Goal: Information Seeking & Learning: Learn about a topic

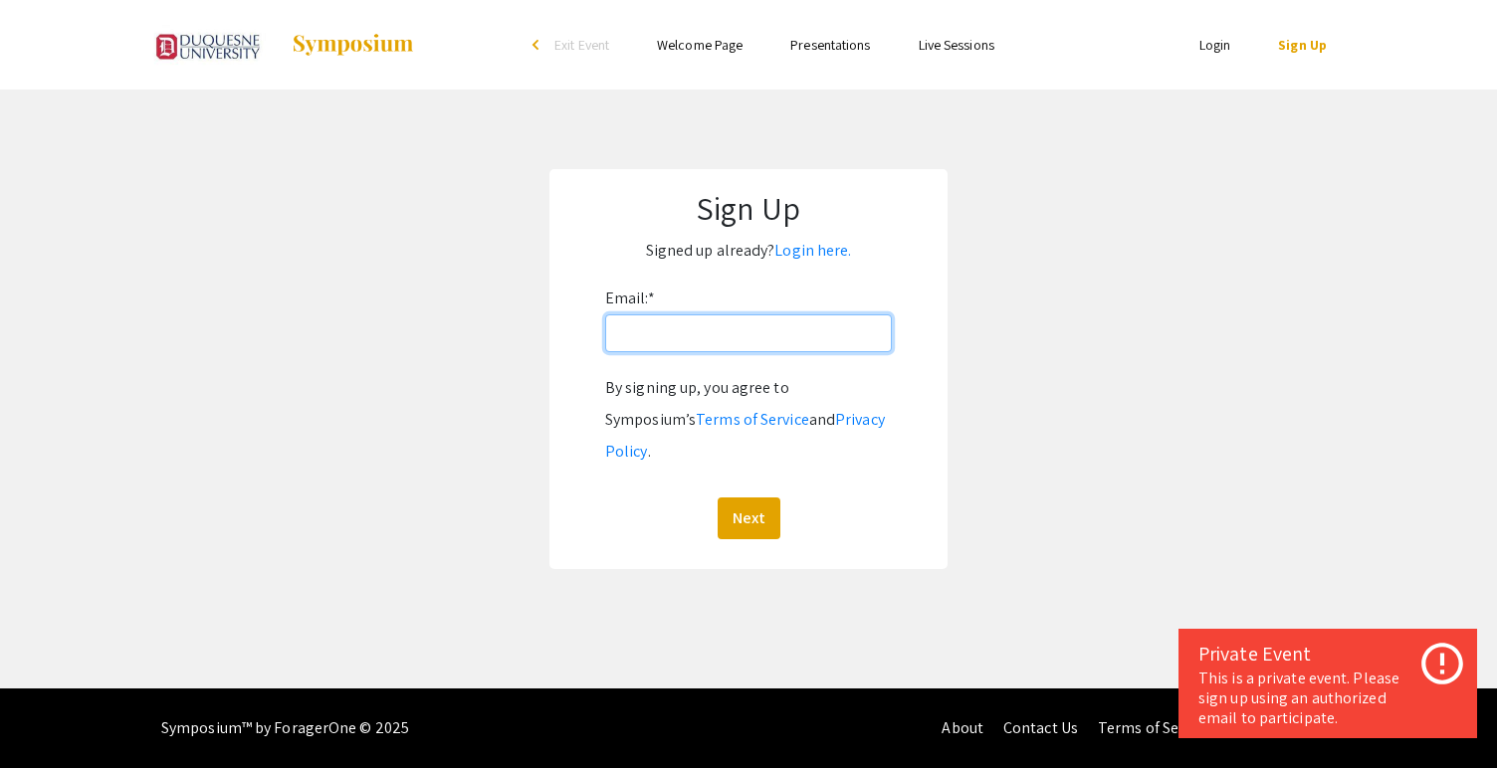
click at [792, 342] on input "Email: *" at bounding box center [748, 334] width 287 height 38
type input "shaabanb@duq.edu"
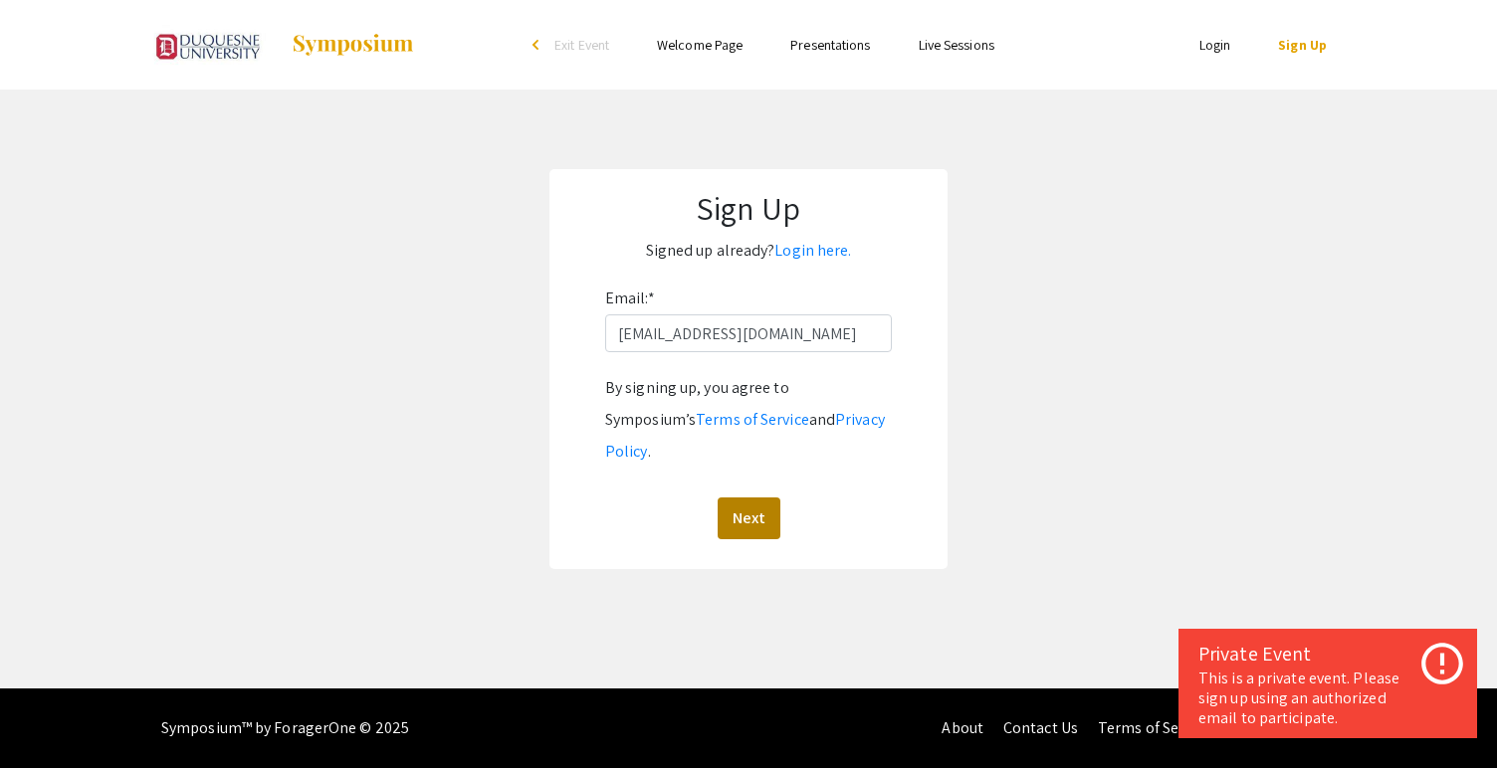
click at [734, 498] on button "Next" at bounding box center [749, 519] width 63 height 42
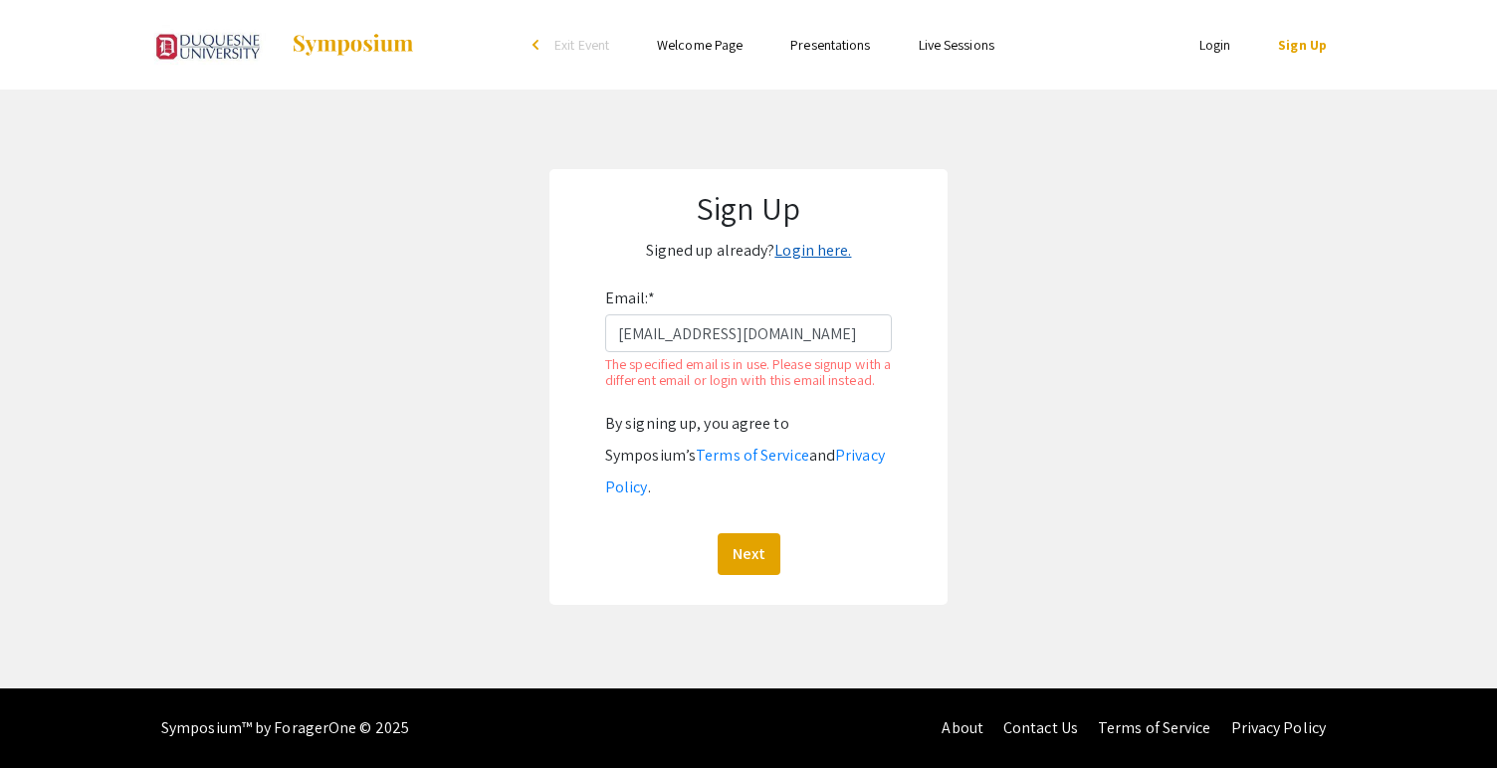
click at [801, 252] on link "Login here." at bounding box center [812, 250] width 77 height 21
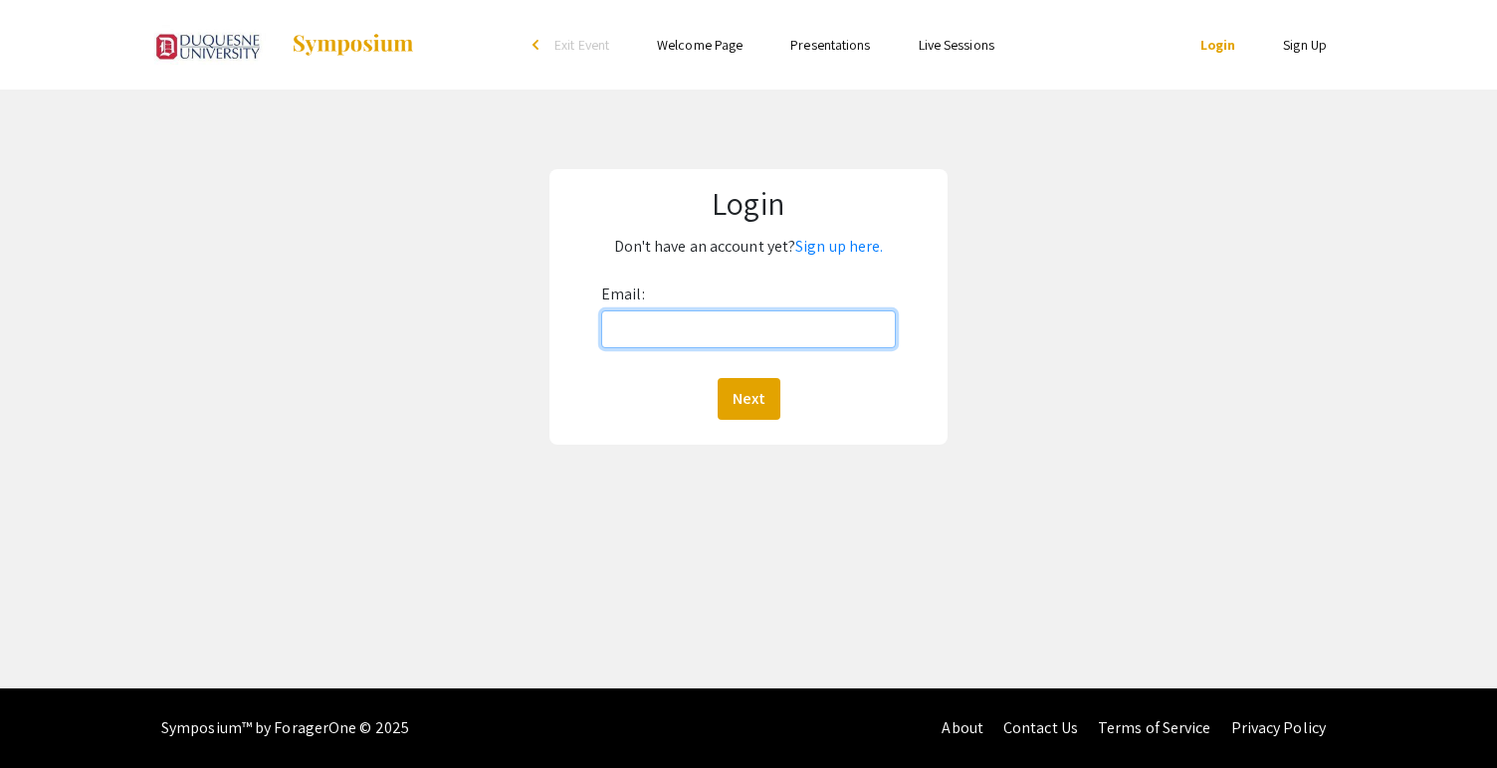
type input "shaabanb@duq.edu"
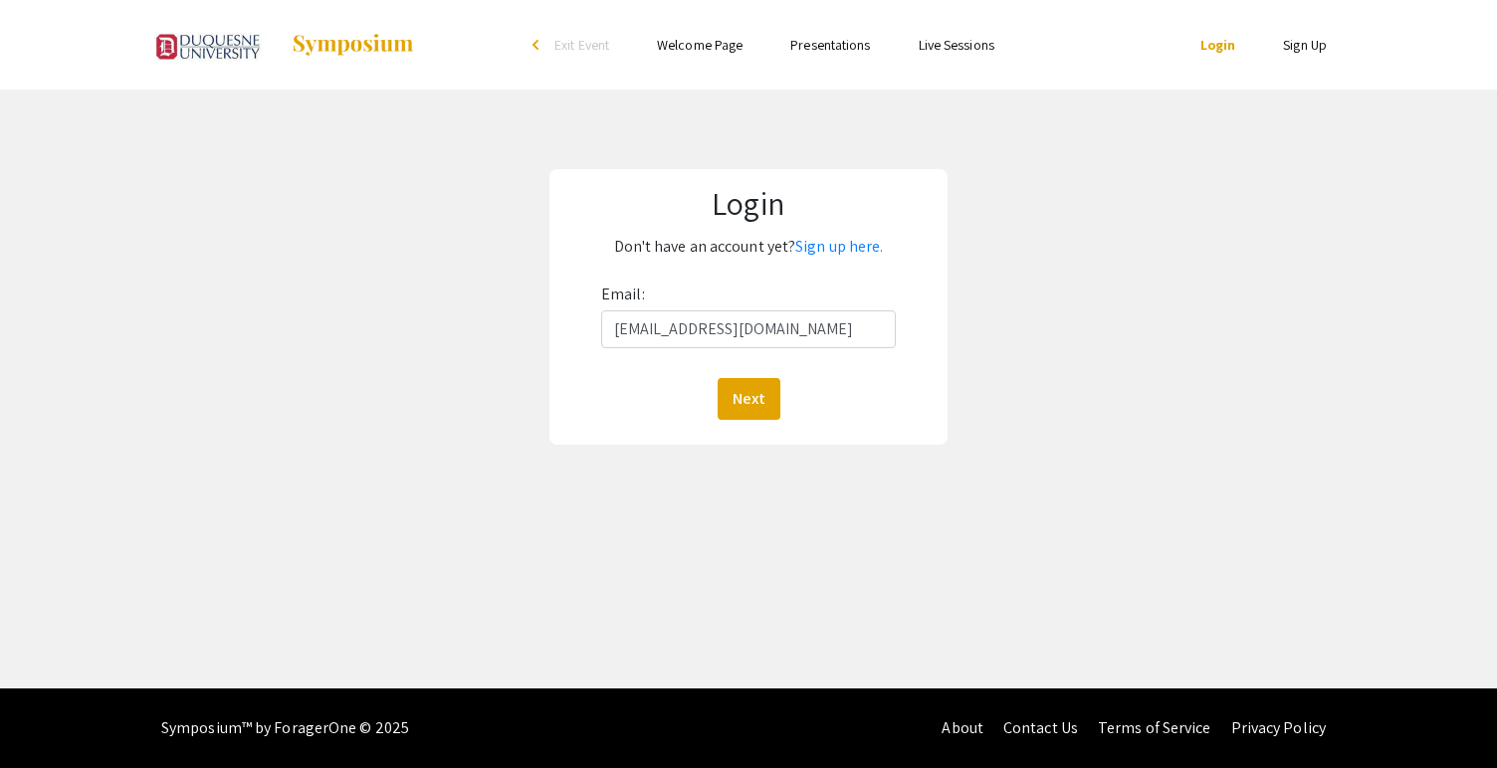
click at [748, 398] on button "Next" at bounding box center [749, 399] width 63 height 42
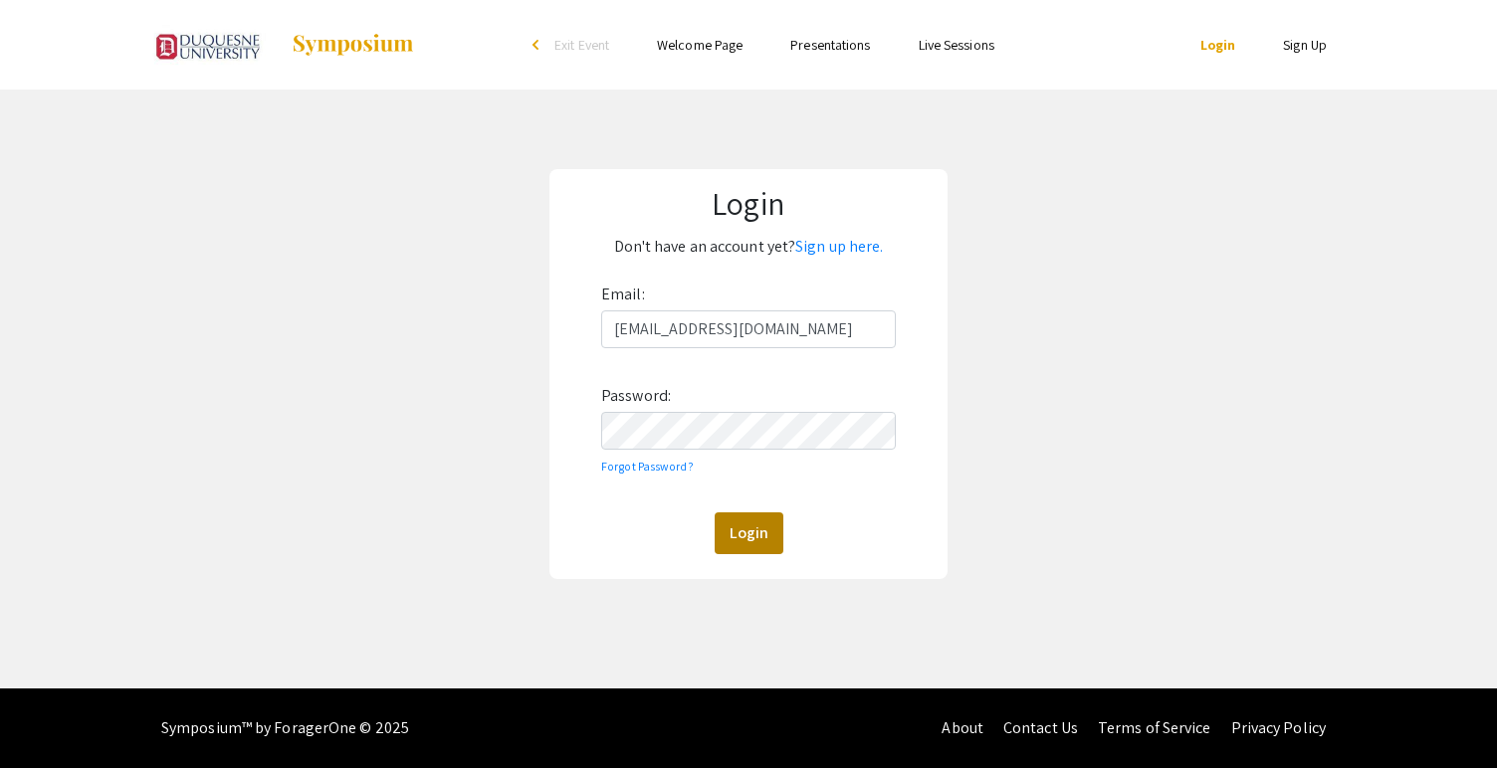
click at [738, 539] on button "Login" at bounding box center [749, 534] width 69 height 42
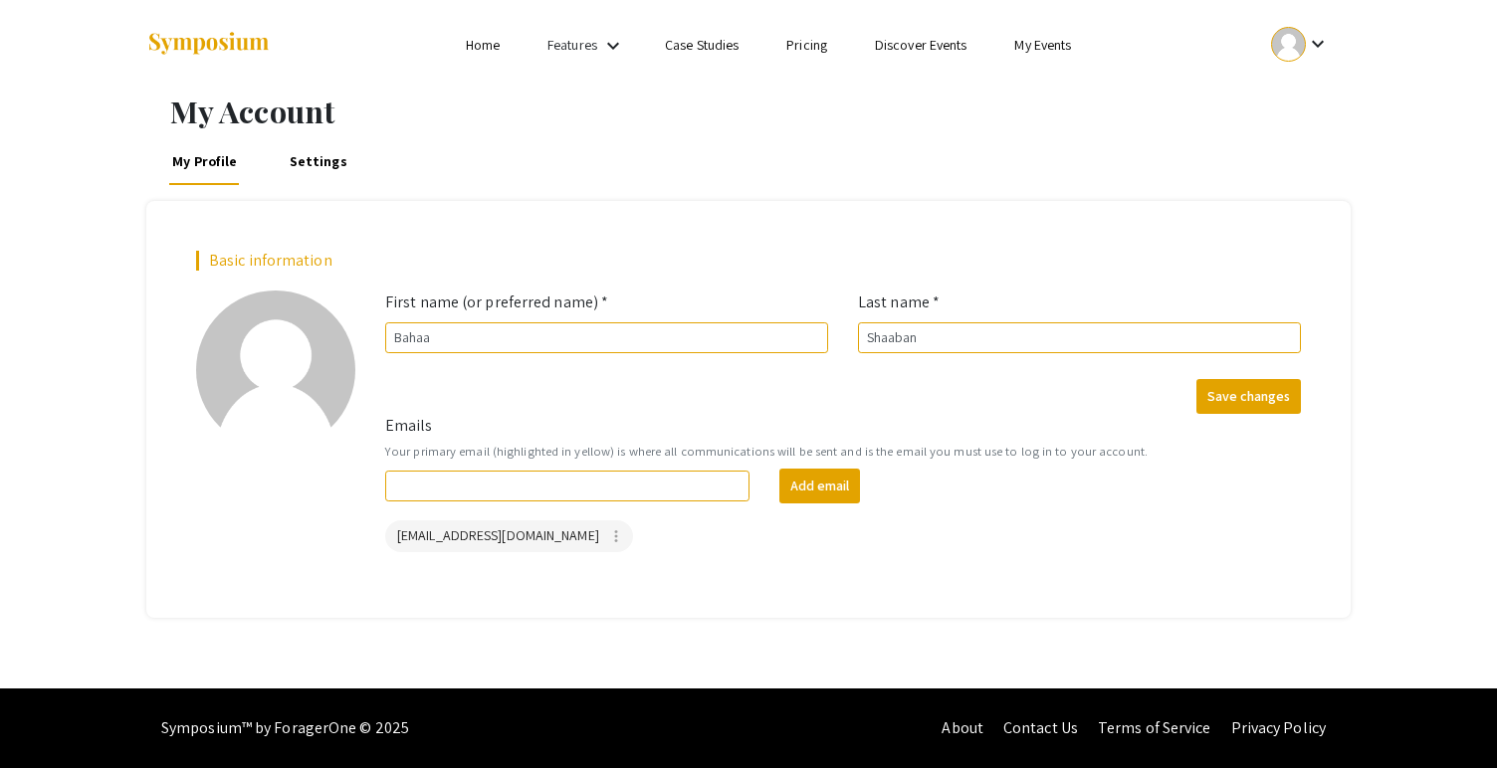
click at [541, 420] on form "Emails Your primary email (highlighted in yellow) is where all communications w…" at bounding box center [843, 483] width 946 height 138
click at [325, 168] on link "Settings" at bounding box center [318, 161] width 65 height 48
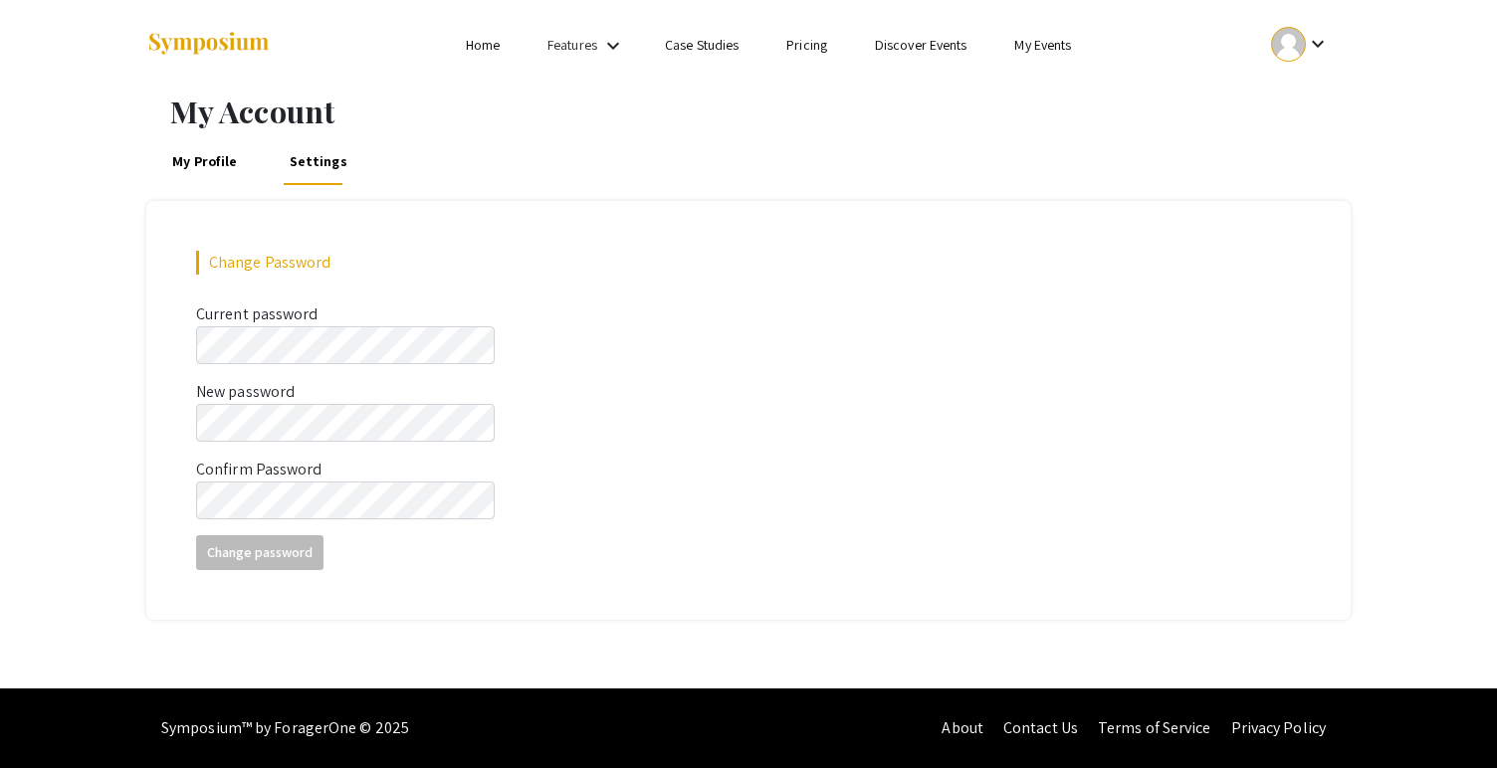
click at [495, 75] on div at bounding box center [344, 45] width 397 height 90
click at [495, 68] on div at bounding box center [344, 45] width 397 height 90
click at [478, 51] on link "Home" at bounding box center [483, 45] width 34 height 18
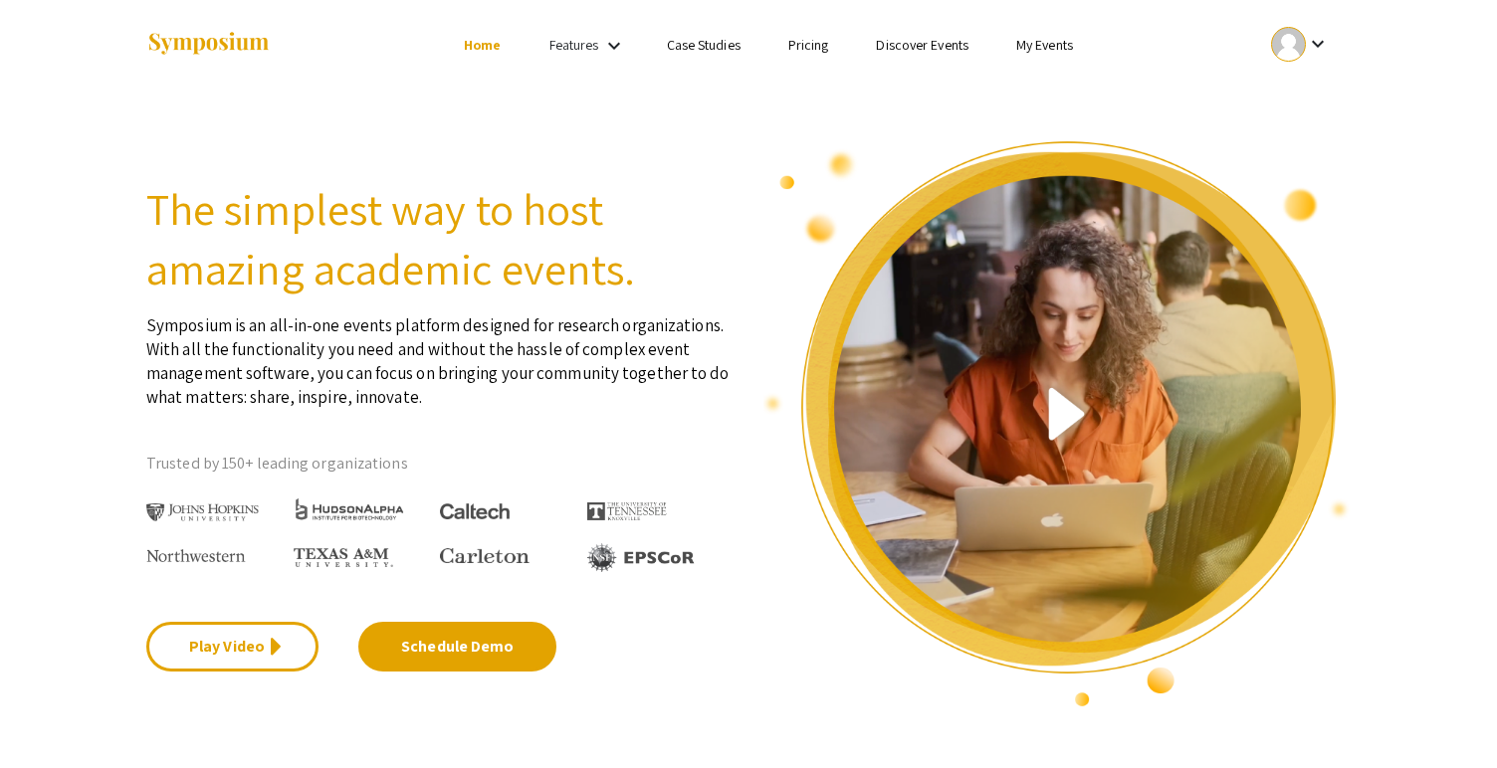
click at [603, 49] on mat-icon "keyboard_arrow_down" at bounding box center [614, 46] width 24 height 24
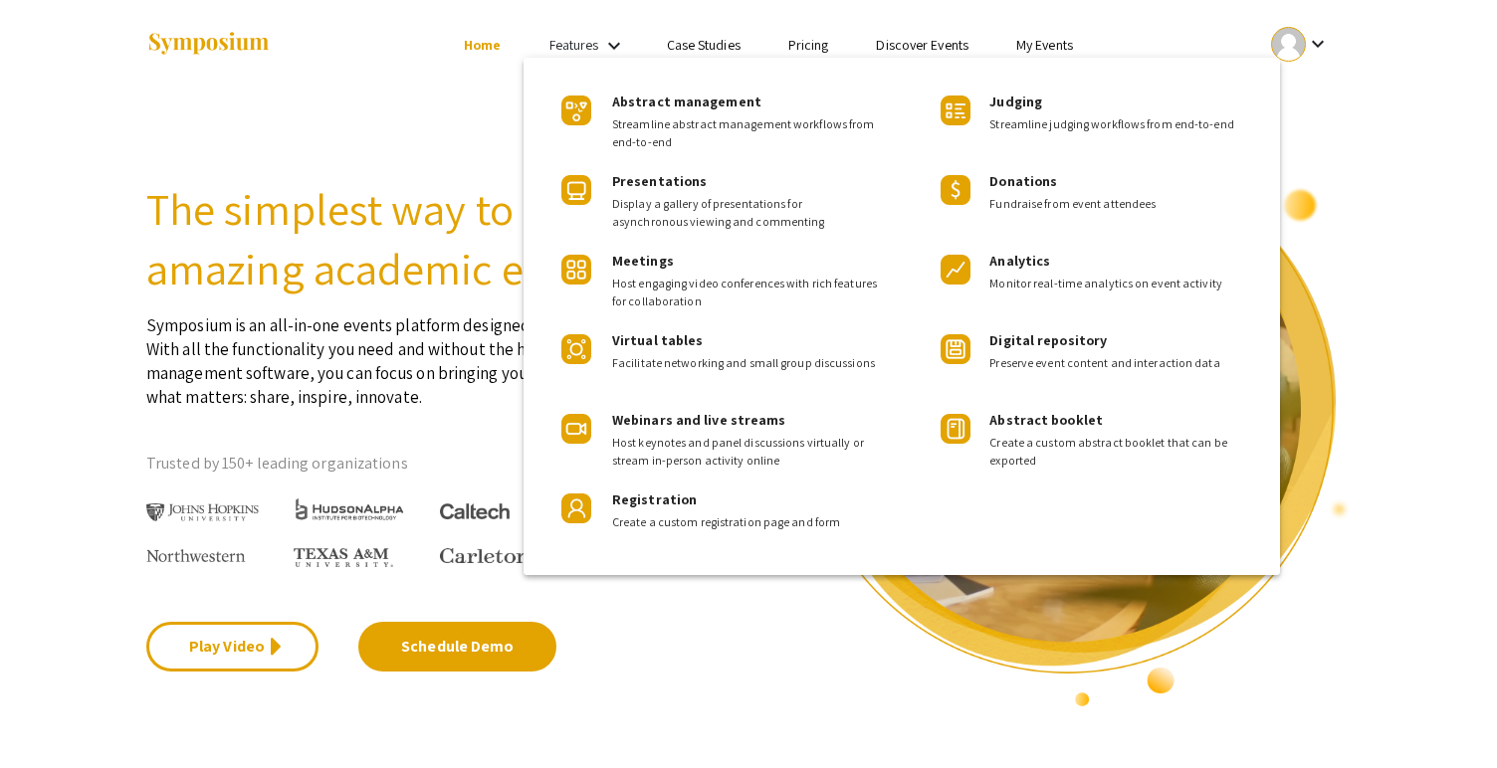
click at [470, 102] on div at bounding box center [748, 384] width 1497 height 768
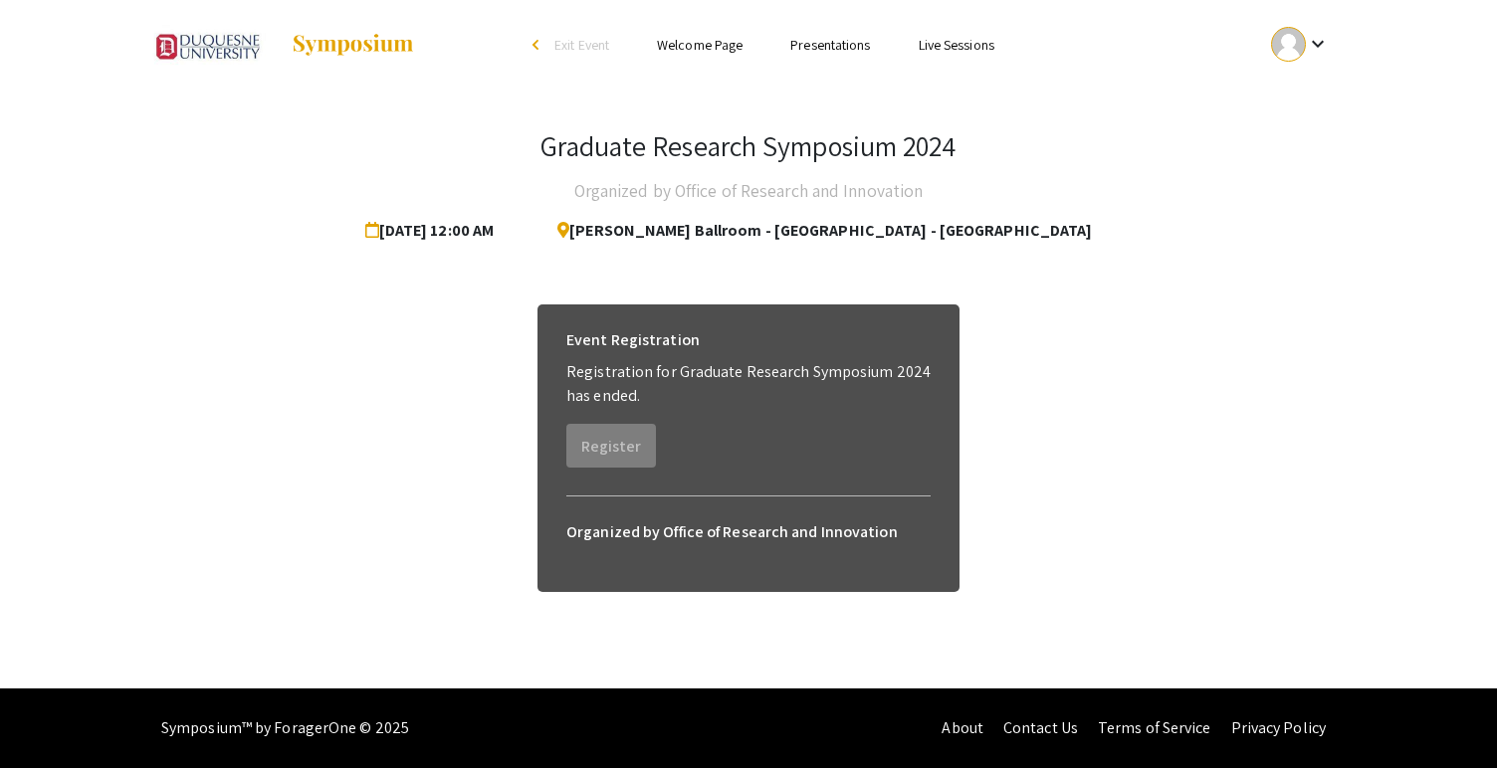
click at [908, 225] on span "Charles Dougherty Ballroom - Power Center - Duquesne University" at bounding box center [817, 231] width 550 height 40
drag, startPoint x: 667, startPoint y: 373, endPoint x: 736, endPoint y: 407, distance: 76.6
click at [736, 407] on div "Event Registration Registration for Graduate Research Symposium 2024 has ended.…" at bounding box center [748, 394] width 396 height 179
click at [827, 48] on link "Presentations" at bounding box center [830, 45] width 80 height 18
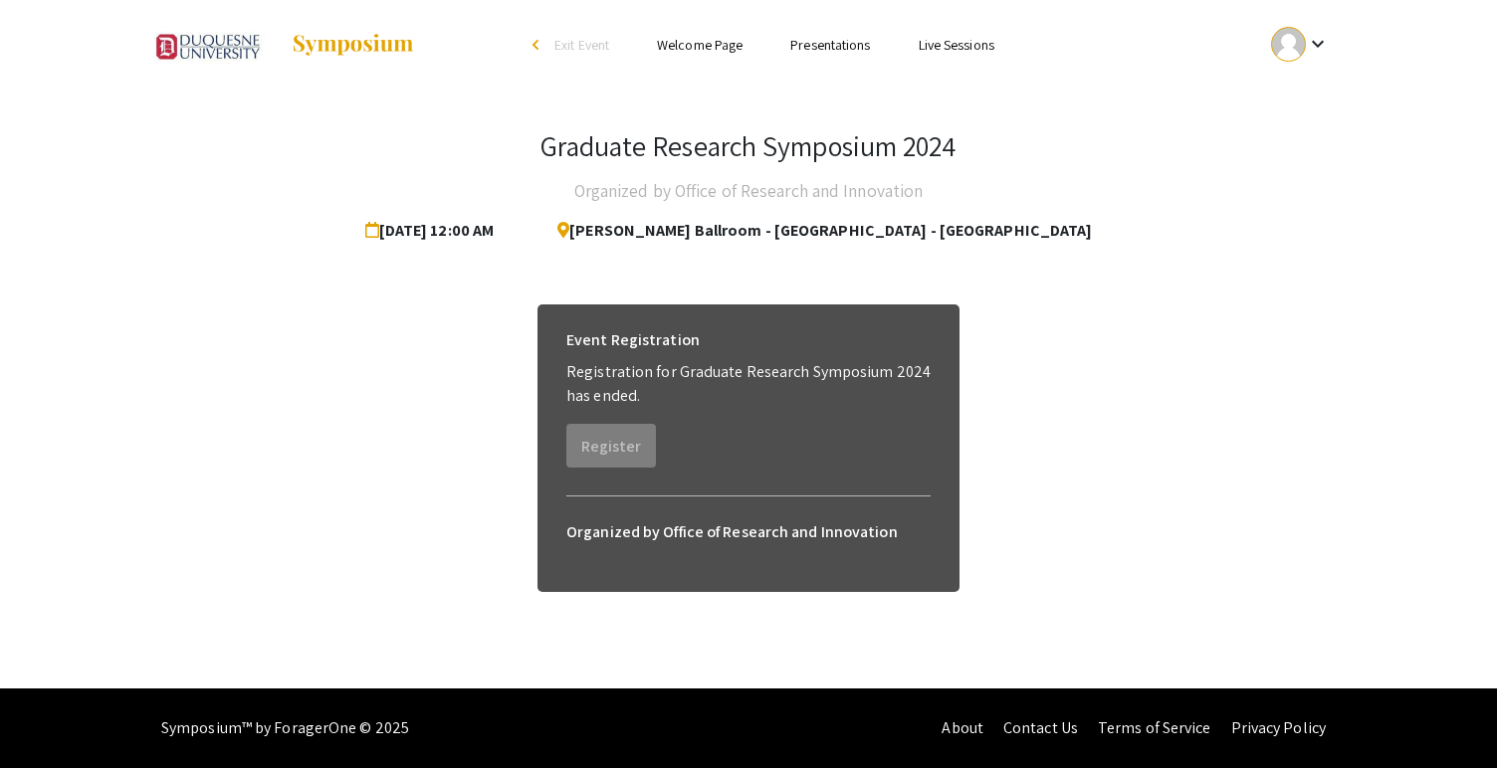
click at [810, 51] on link "Presentations" at bounding box center [830, 45] width 80 height 18
click at [822, 41] on link "Presentations" at bounding box center [830, 45] width 80 height 18
click at [817, 44] on link "Presentations" at bounding box center [830, 45] width 80 height 18
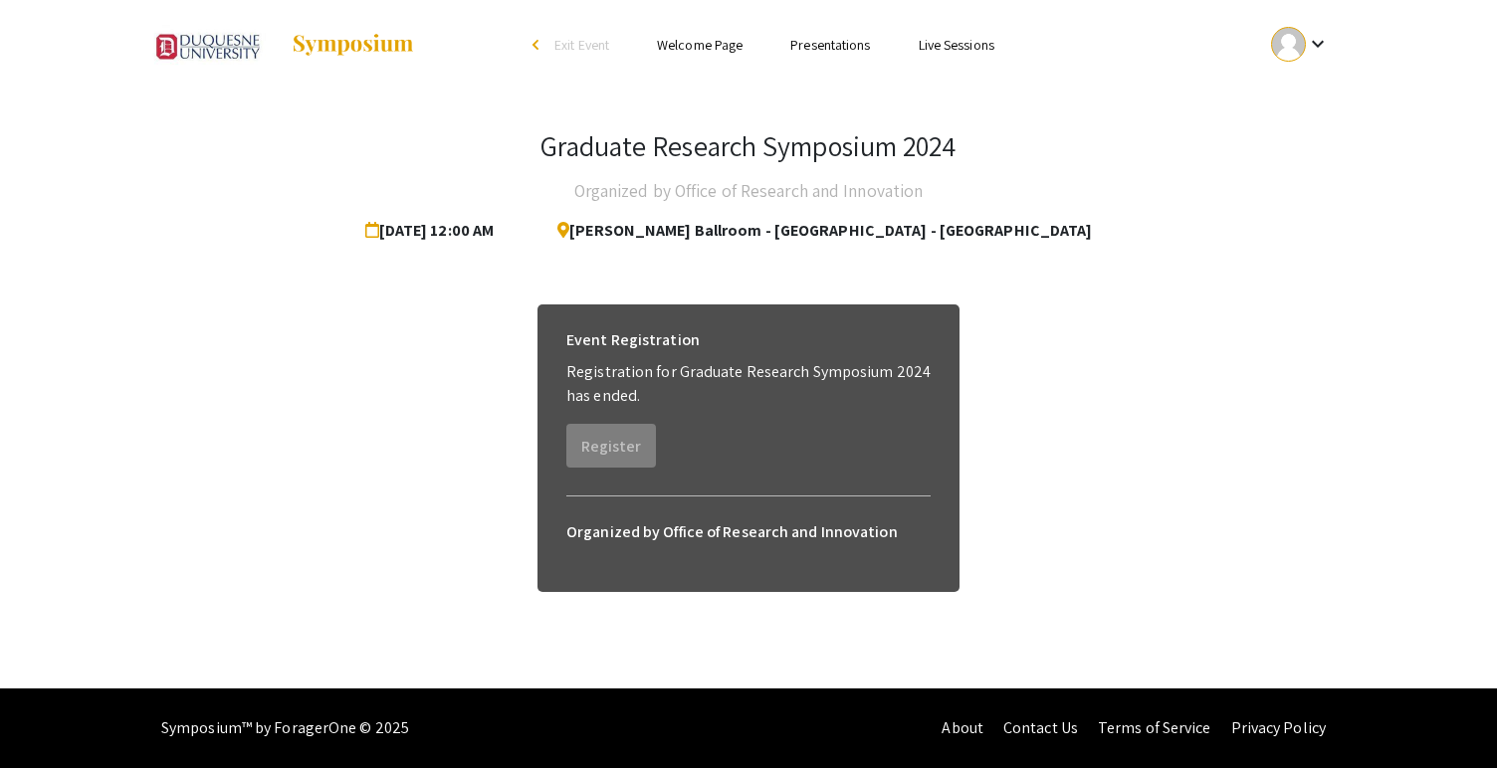
click at [817, 46] on link "Presentations" at bounding box center [830, 45] width 80 height 18
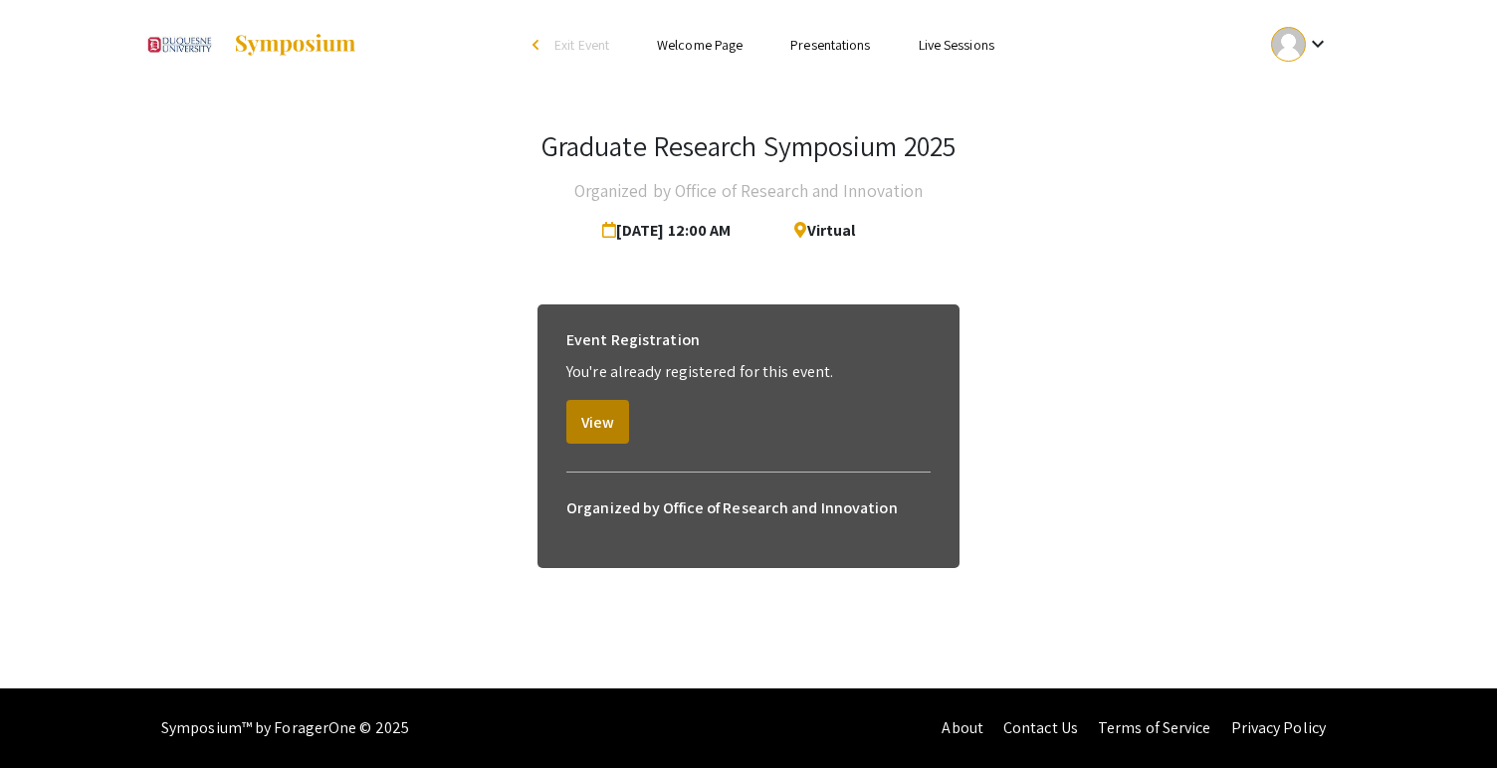
click at [606, 420] on button "View" at bounding box center [597, 422] width 63 height 44
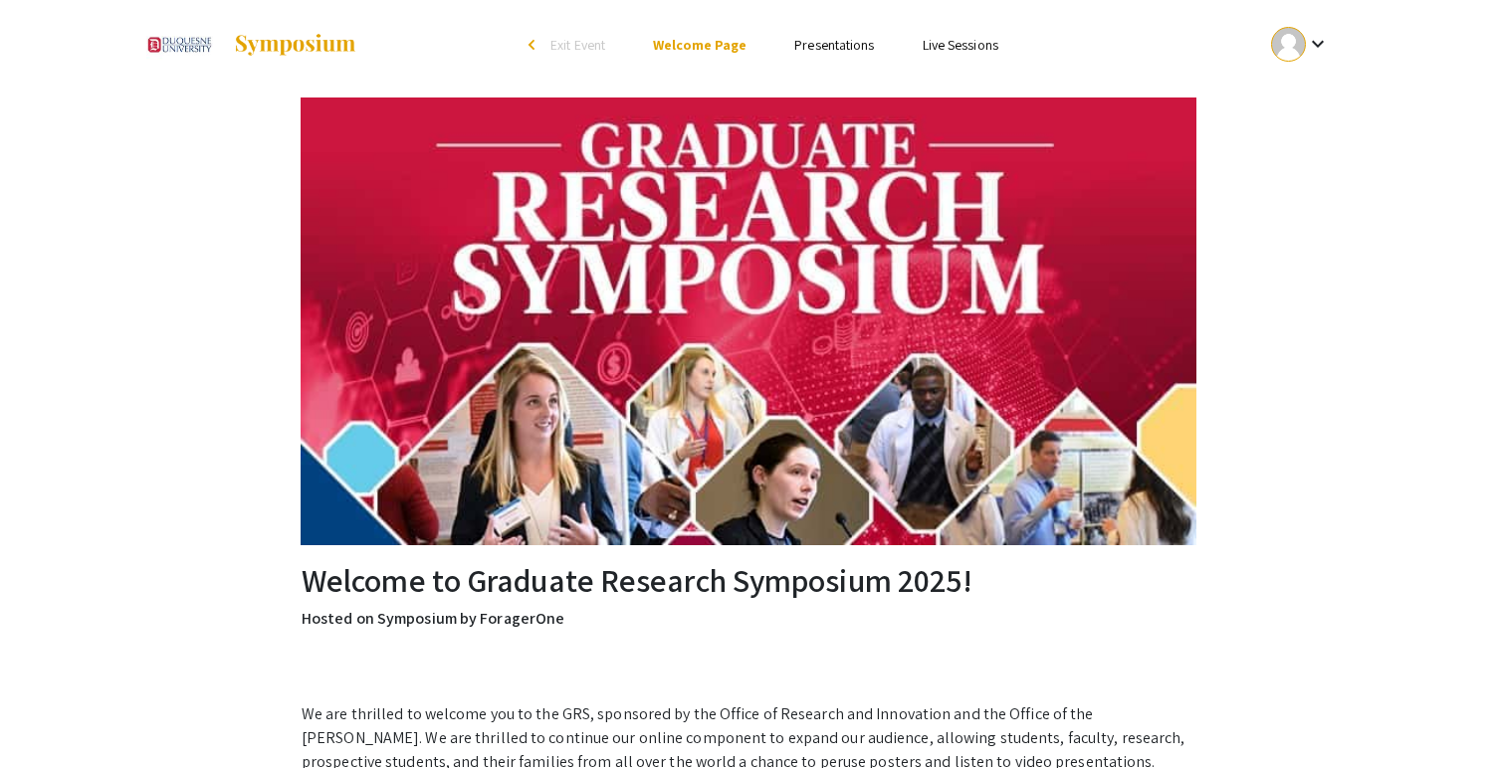
click at [814, 51] on link "Presentations" at bounding box center [834, 45] width 80 height 18
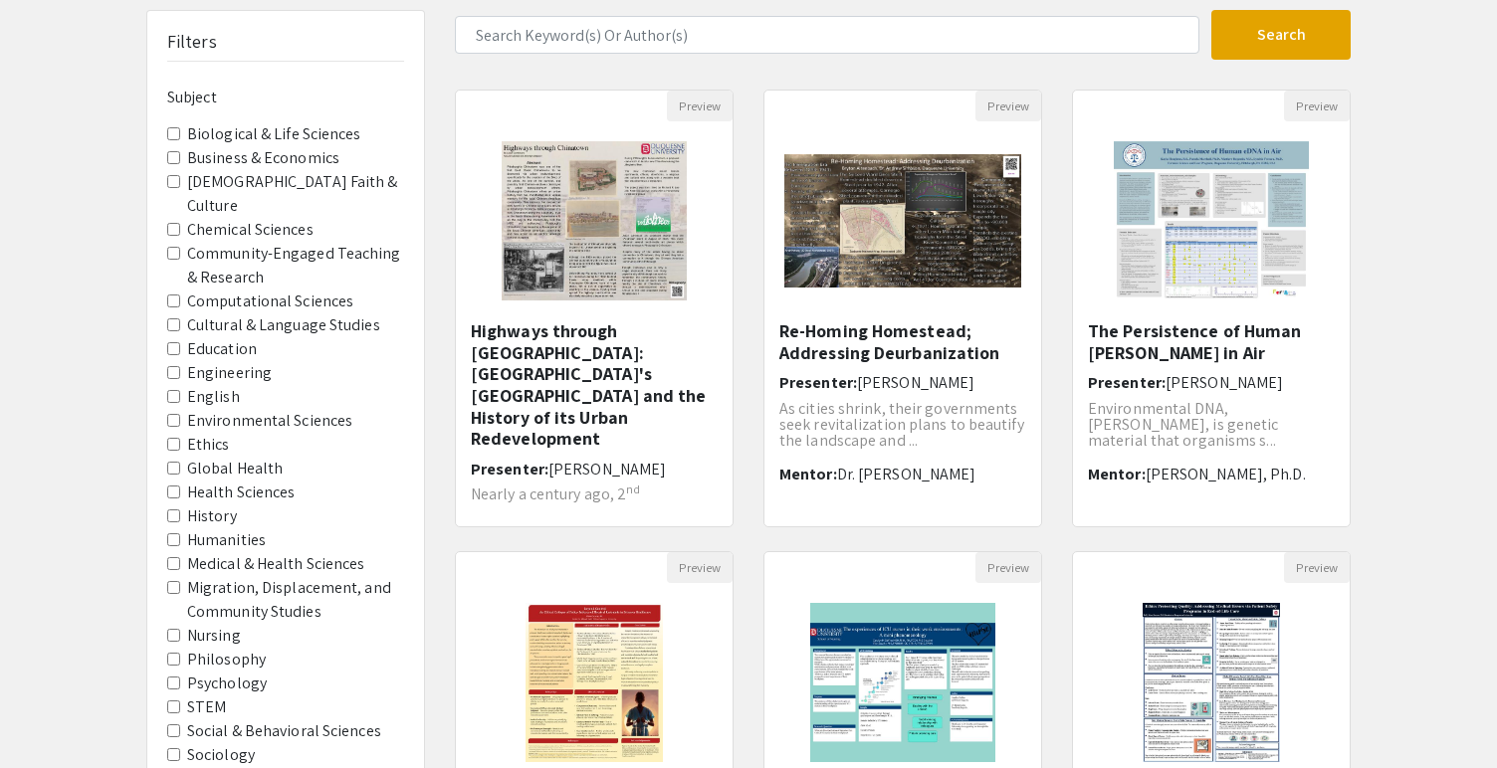
scroll to position [90, 0]
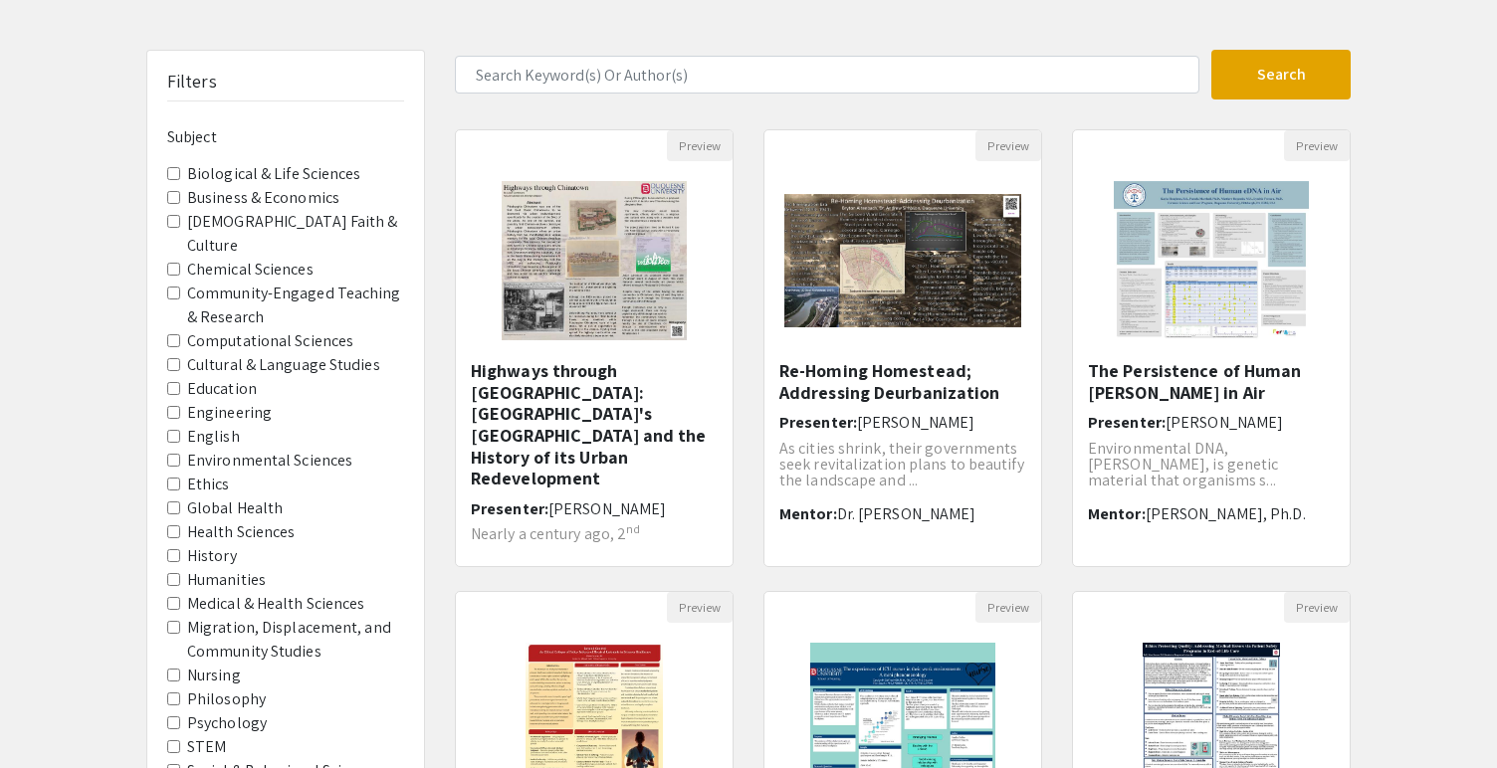
click at [177, 526] on Sciences "Health Sciences" at bounding box center [173, 532] width 13 height 13
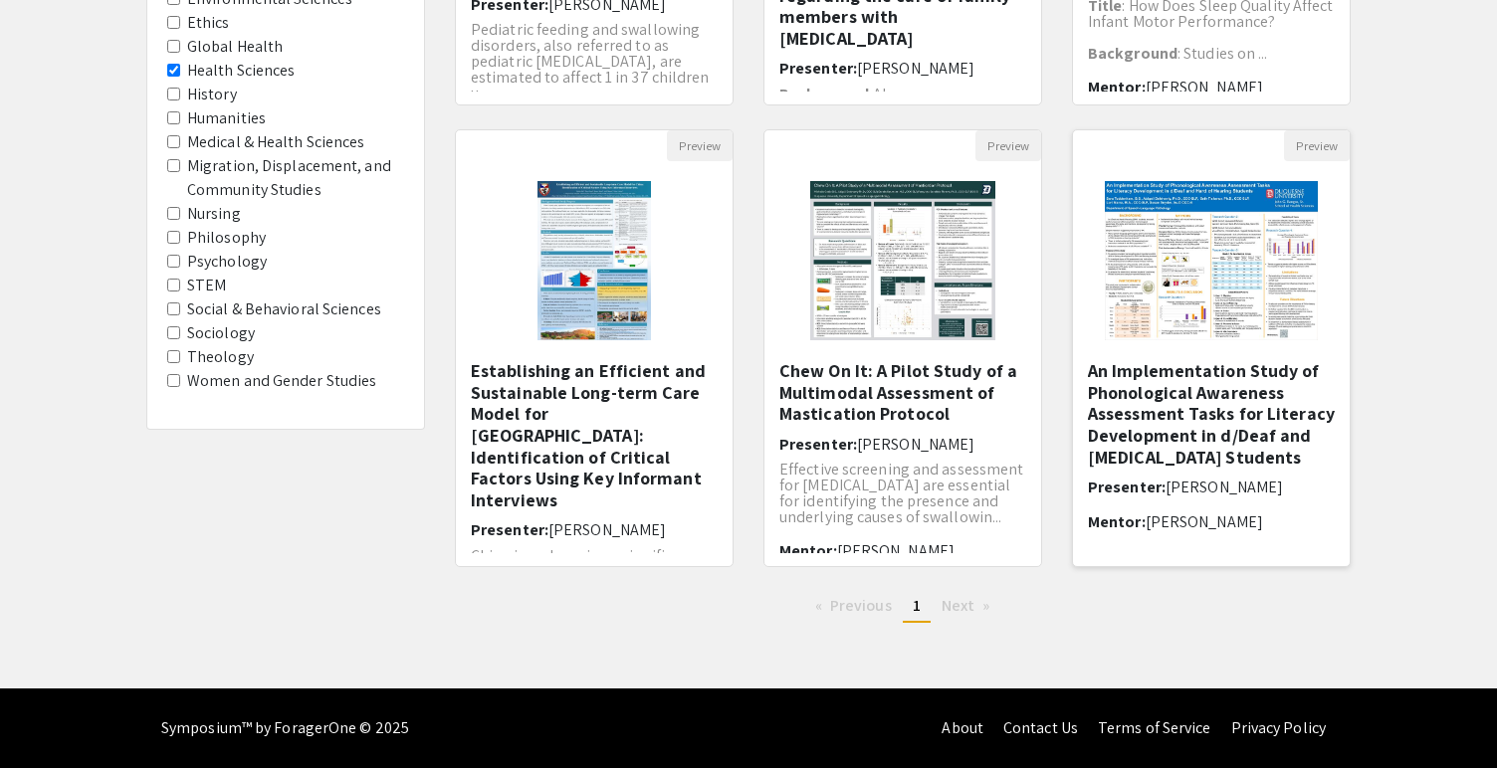
scroll to position [551, 0]
click at [965, 611] on span "Next page" at bounding box center [958, 605] width 33 height 21
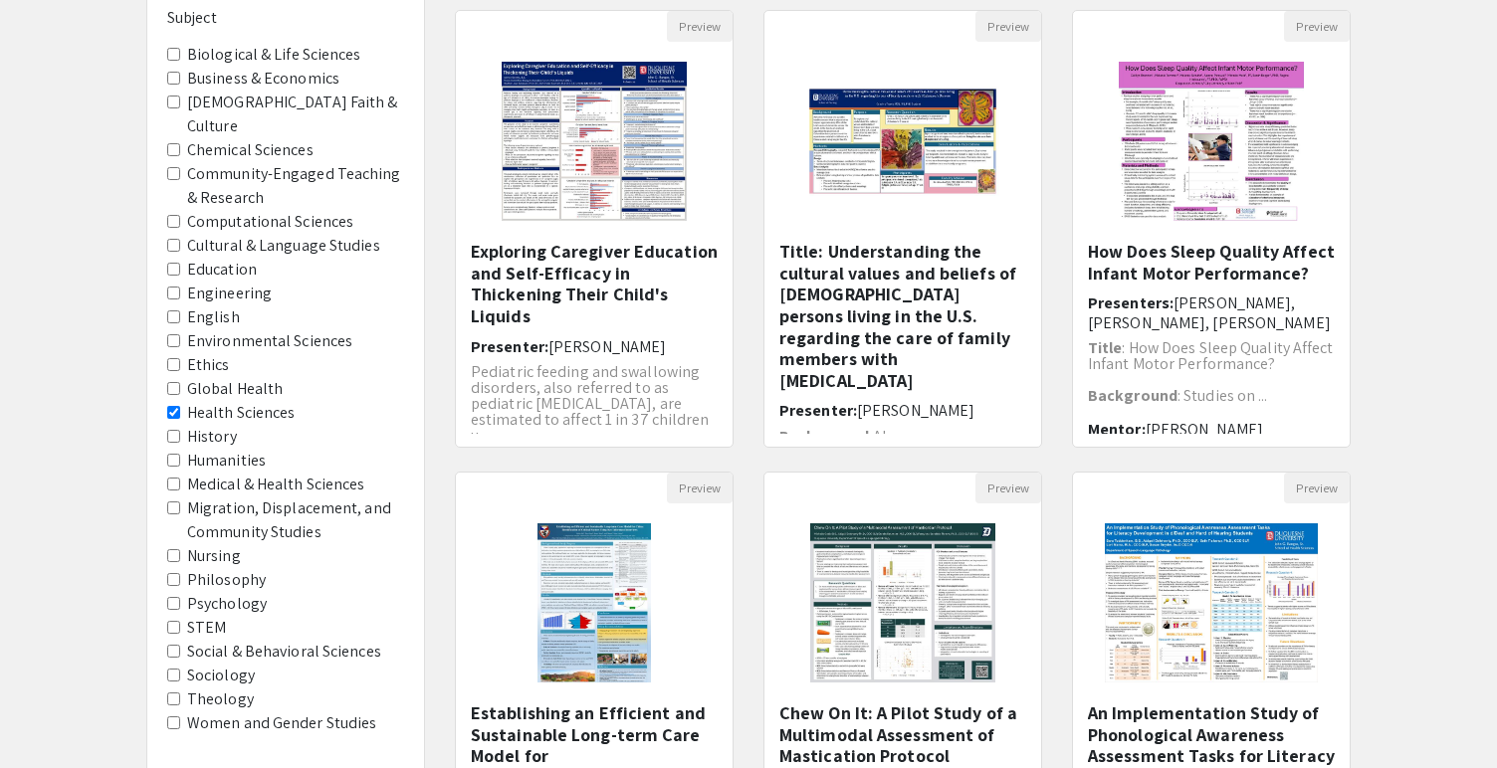
scroll to position [206, 0]
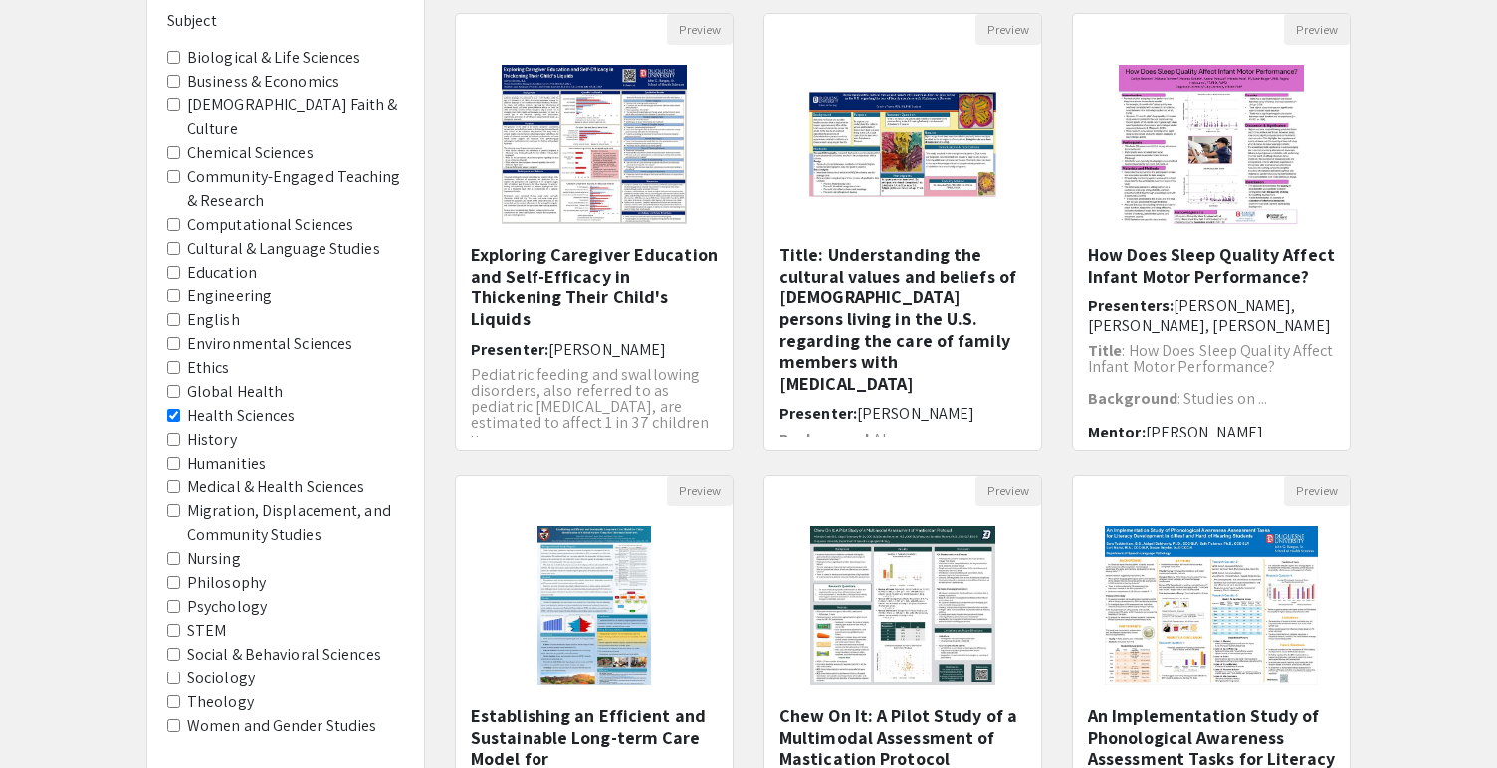
click at [224, 476] on label "Medical & Health Sciences" at bounding box center [276, 488] width 178 height 24
click at [180, 481] on Sciences "Medical & Health Sciences" at bounding box center [173, 487] width 13 height 13
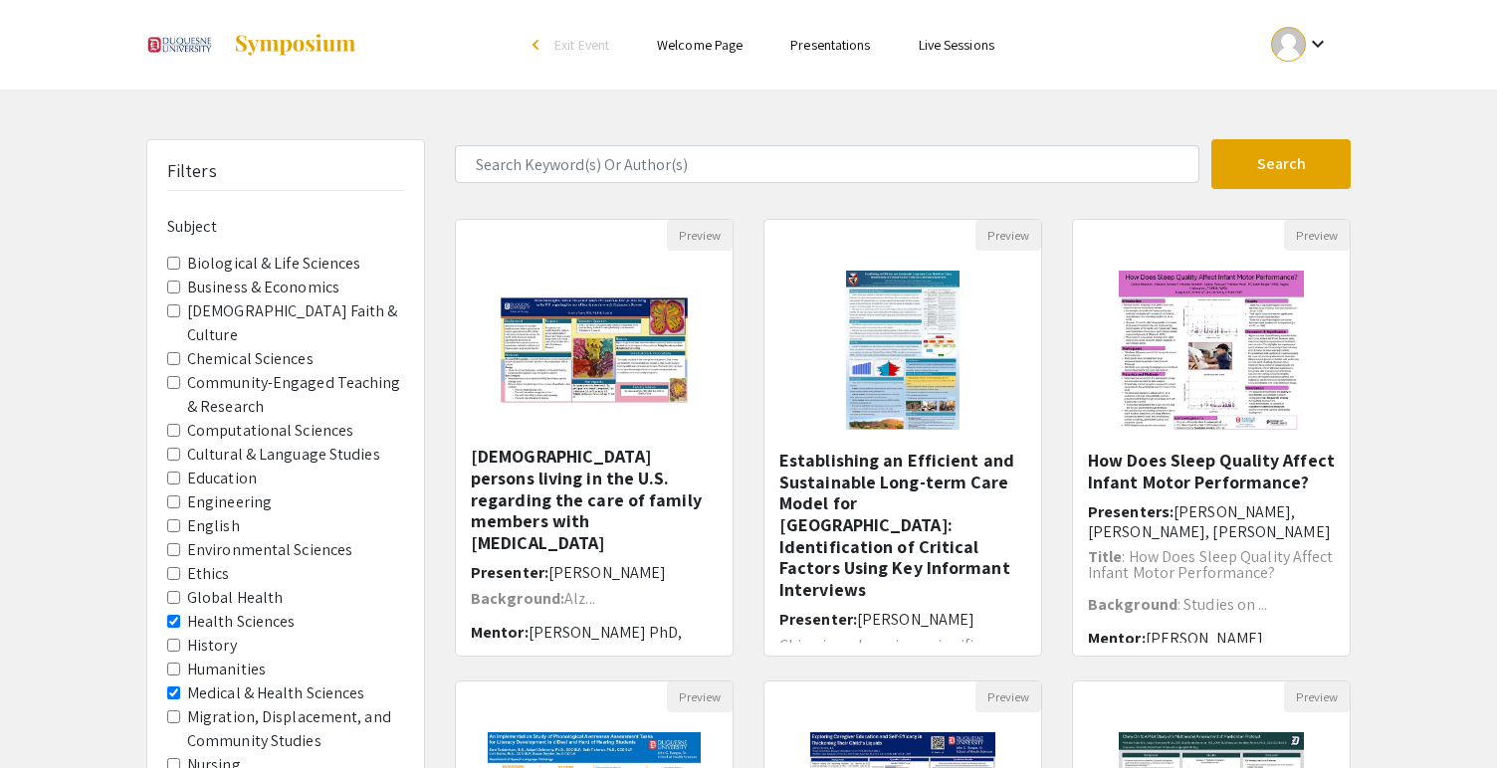
click at [187, 252] on label "Biological & Life Sciences" at bounding box center [274, 264] width 174 height 24
click at [180, 257] on Sciences "Biological & Life Sciences" at bounding box center [173, 263] width 13 height 13
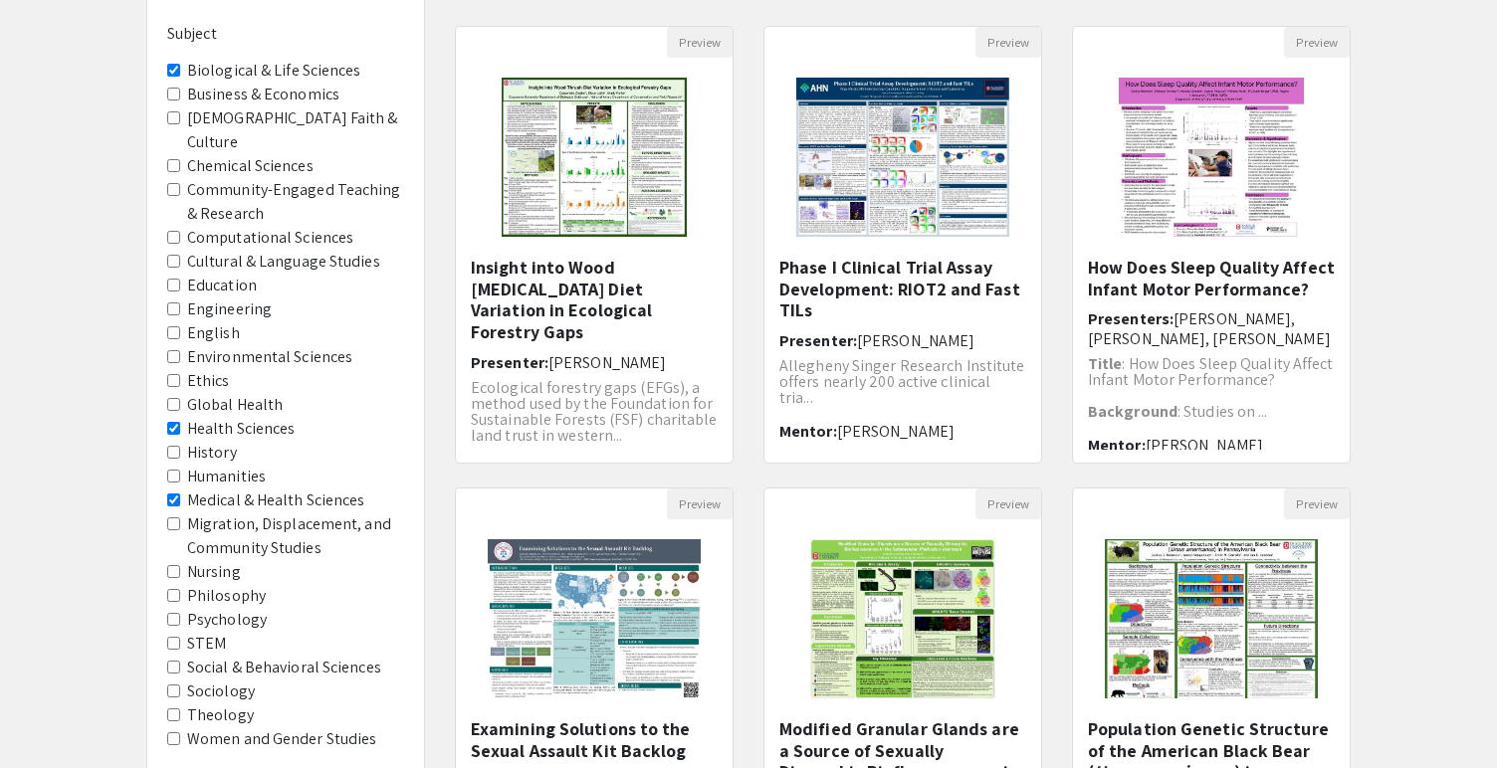
scroll to position [212, 0]
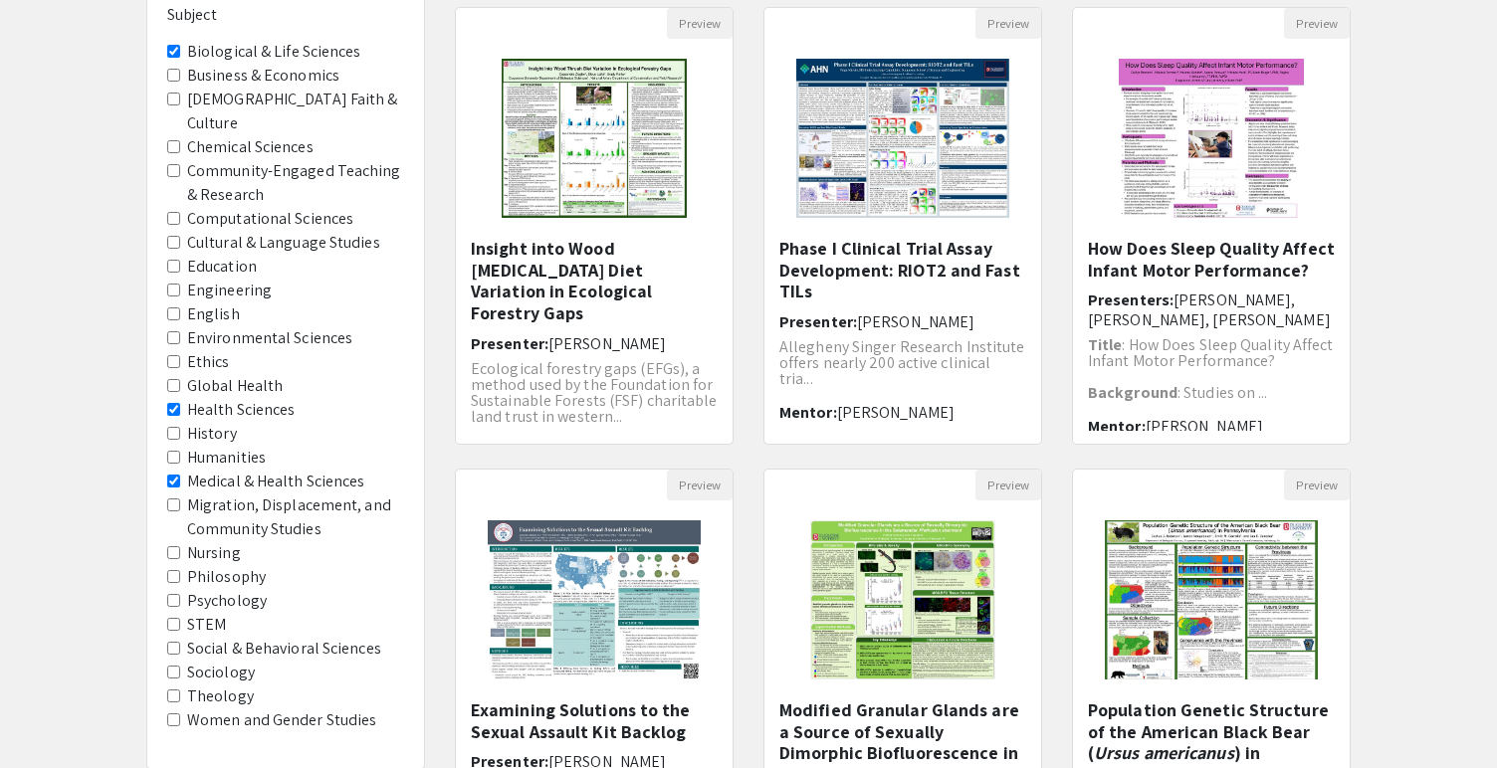
click at [244, 374] on label "Global Health" at bounding box center [235, 386] width 96 height 24
click at [180, 379] on Health "Global Health" at bounding box center [173, 385] width 13 height 13
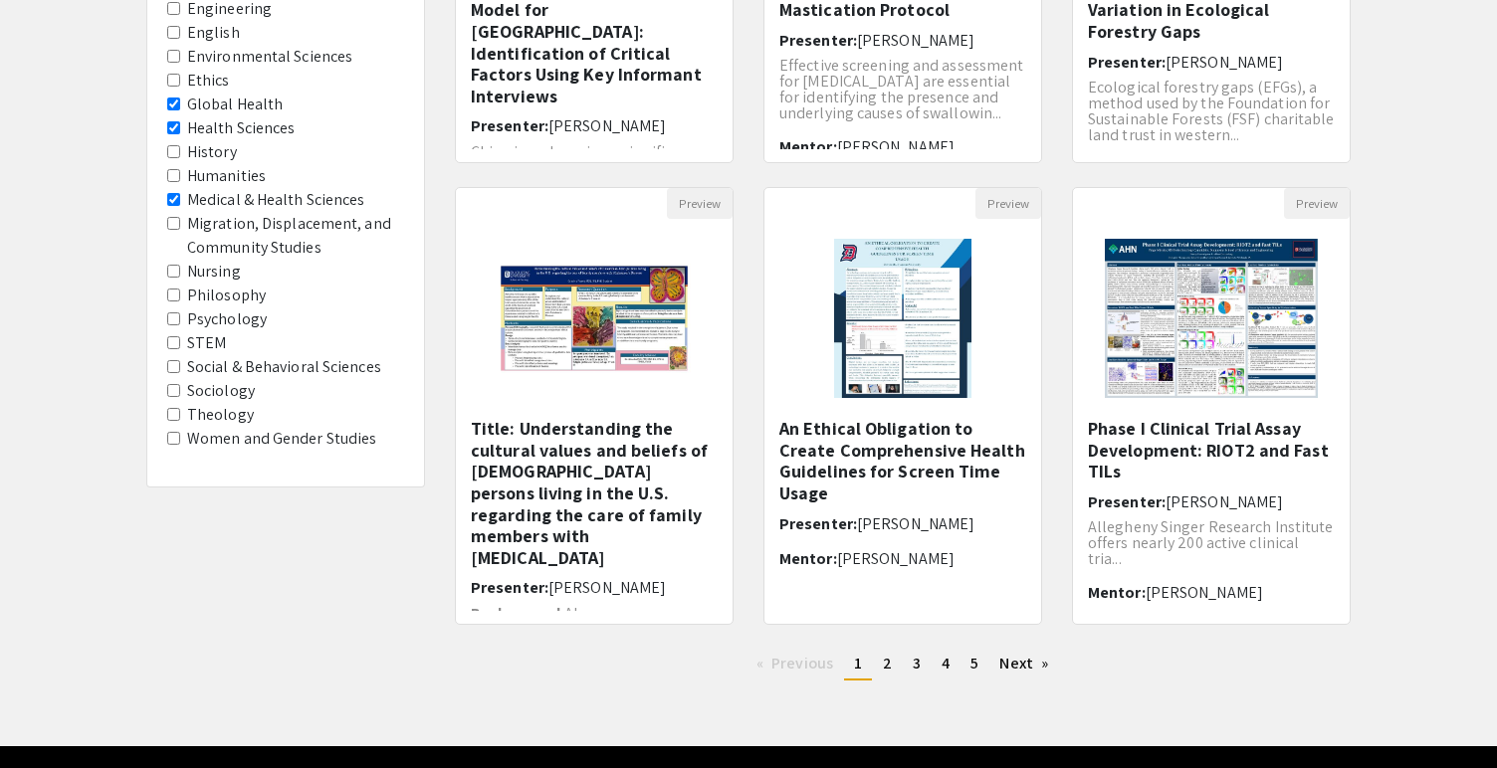
scroll to position [520, 0]
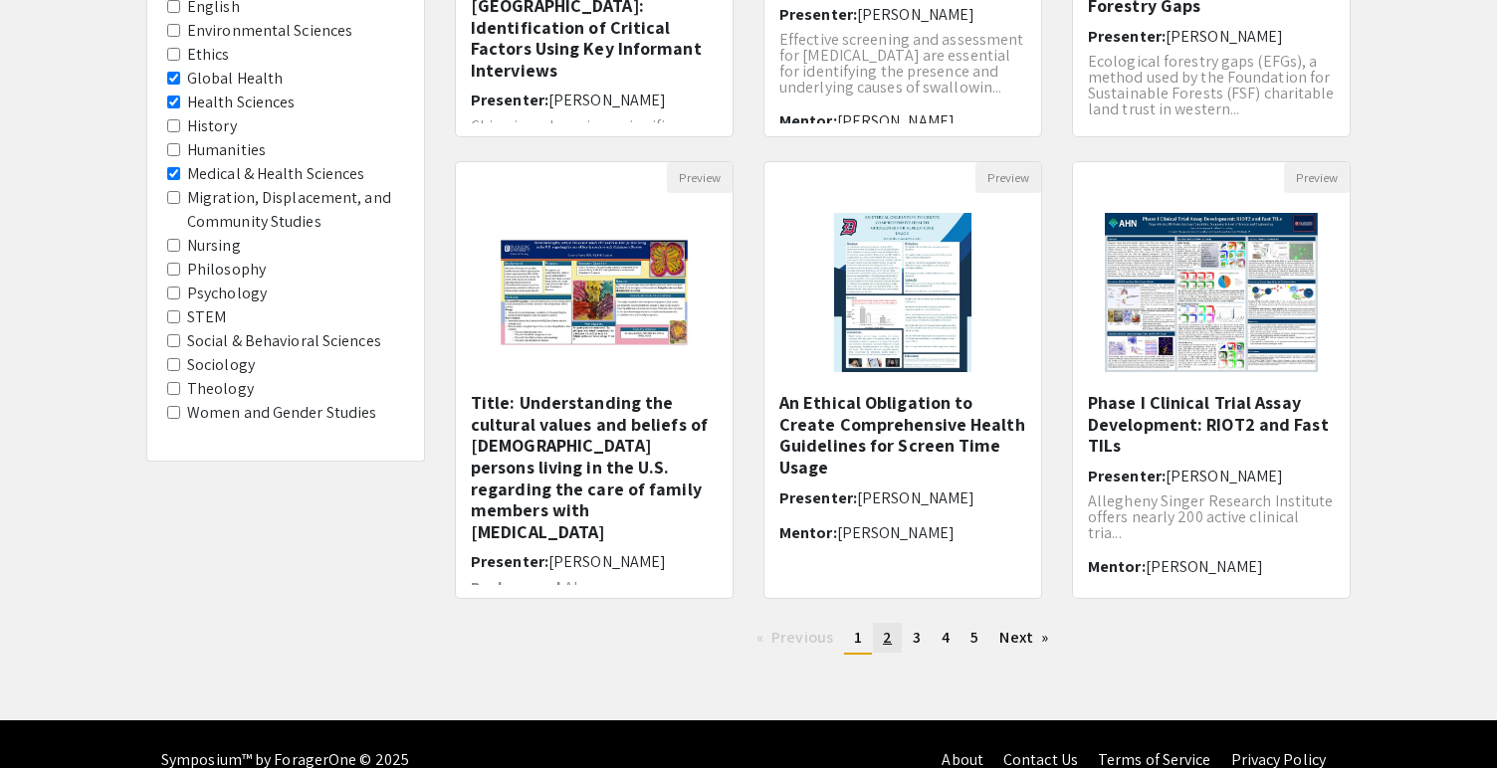
click at [884, 642] on span "2" at bounding box center [887, 637] width 9 height 21
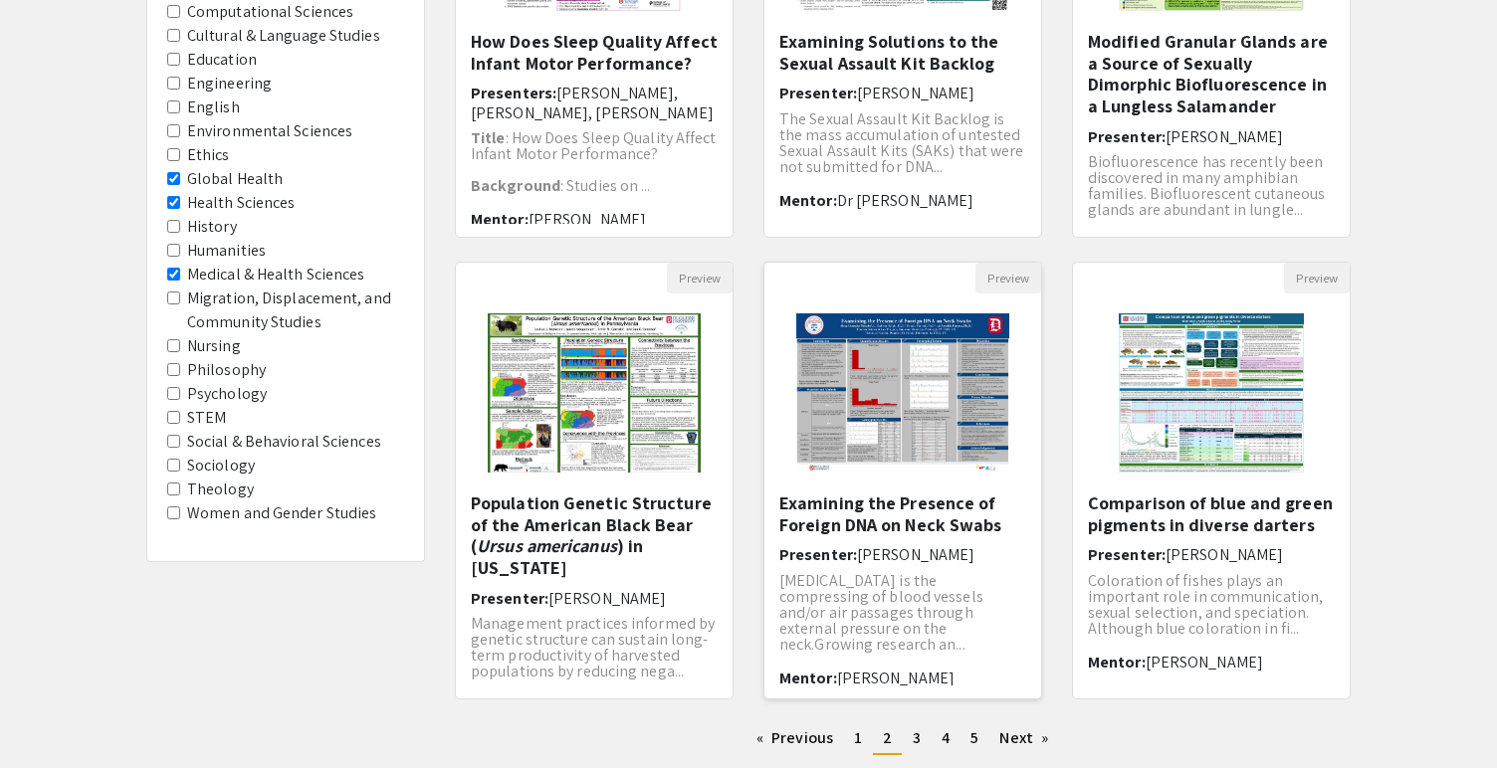
scroll to position [452, 0]
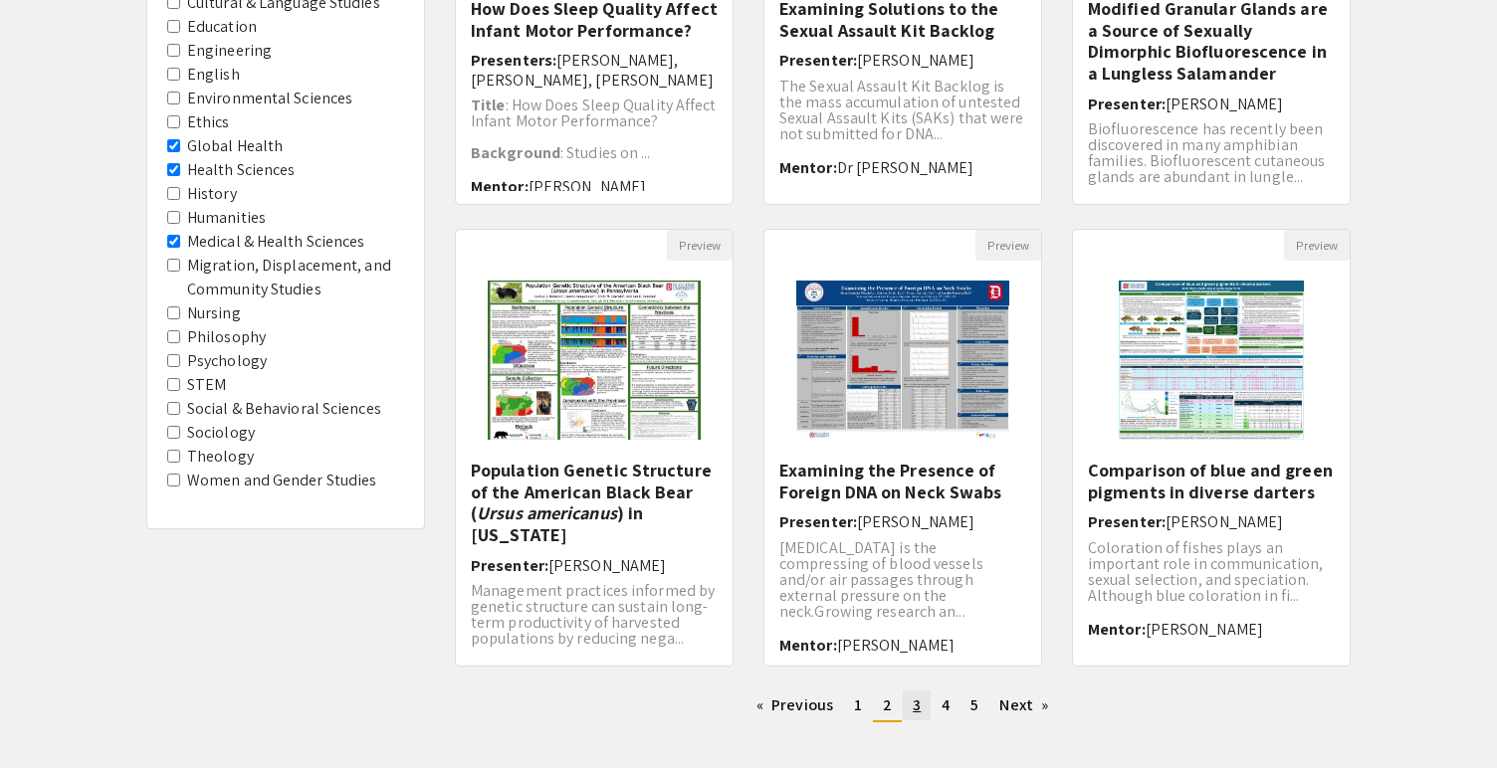
click at [916, 705] on span "3" at bounding box center [917, 705] width 8 height 21
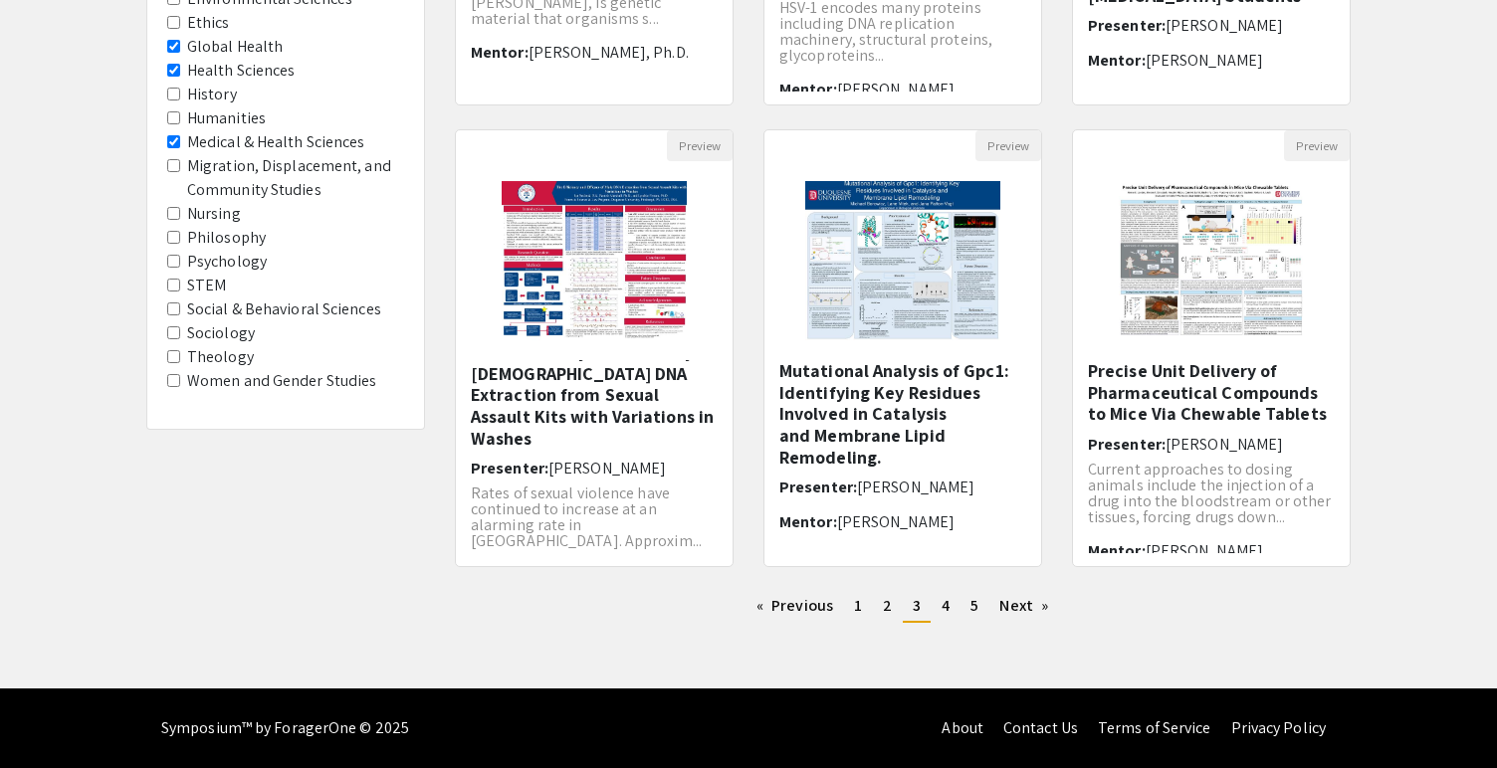
scroll to position [18, 0]
click at [946, 606] on span "4" at bounding box center [946, 605] width 8 height 21
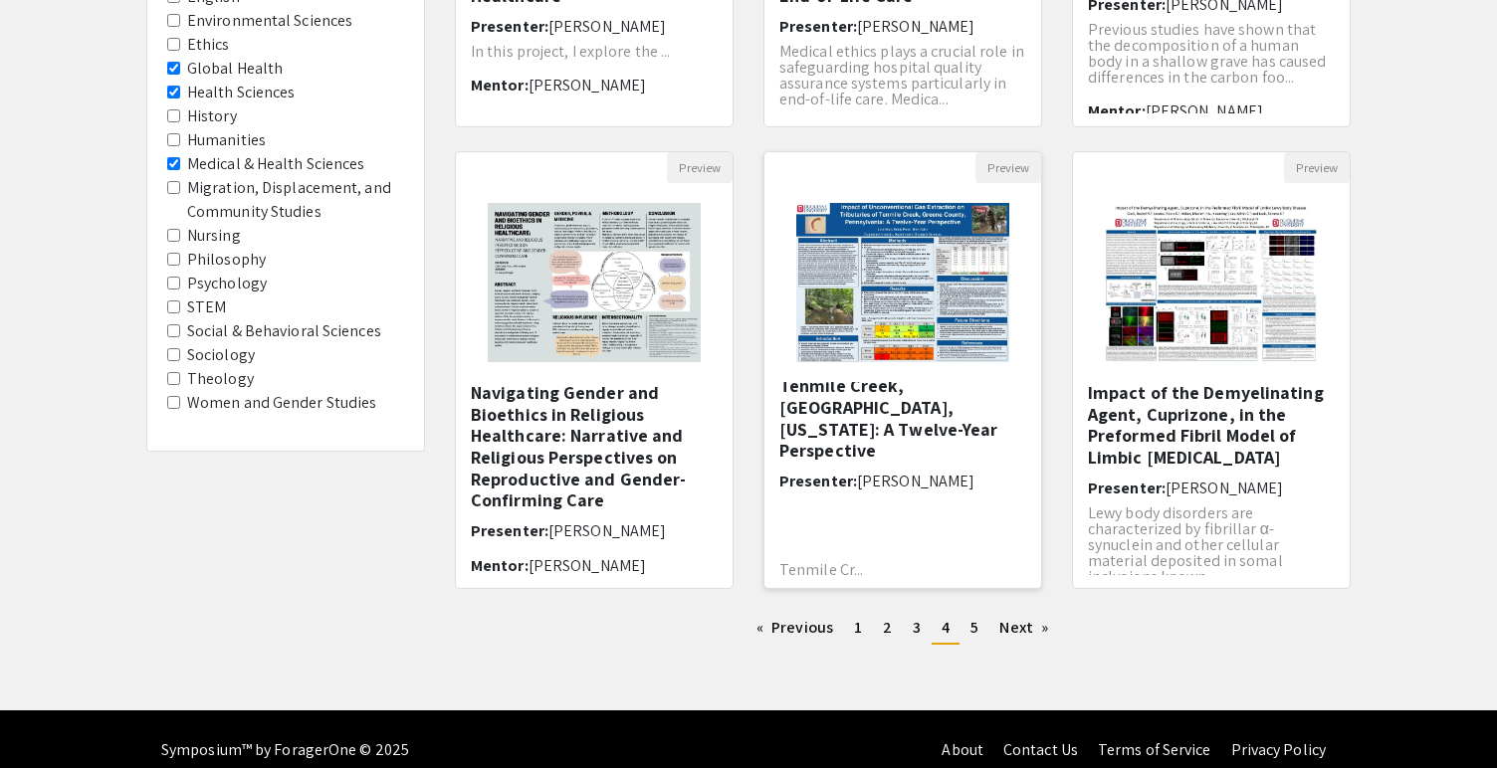
scroll to position [62, 0]
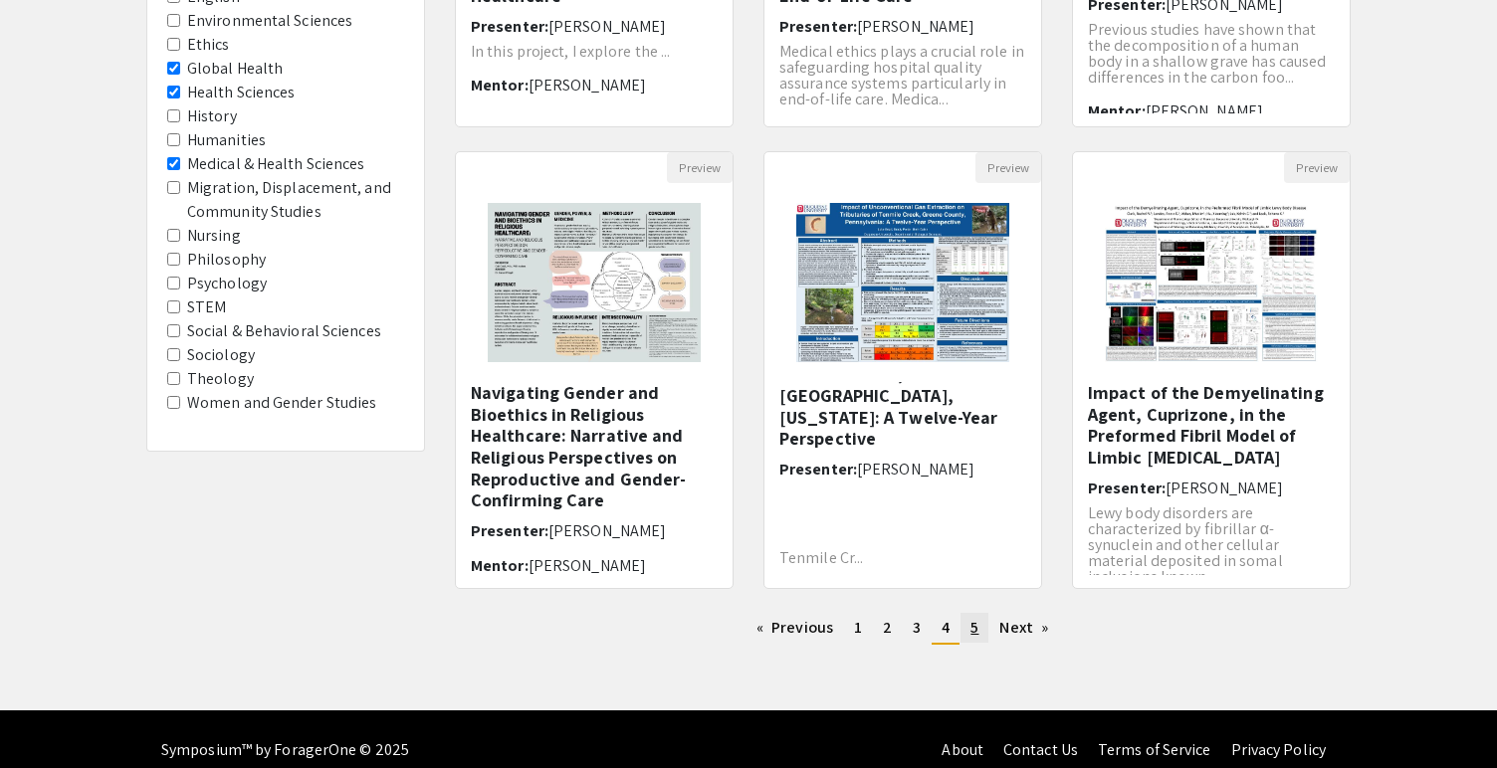
click at [975, 630] on span "5" at bounding box center [975, 627] width 8 height 21
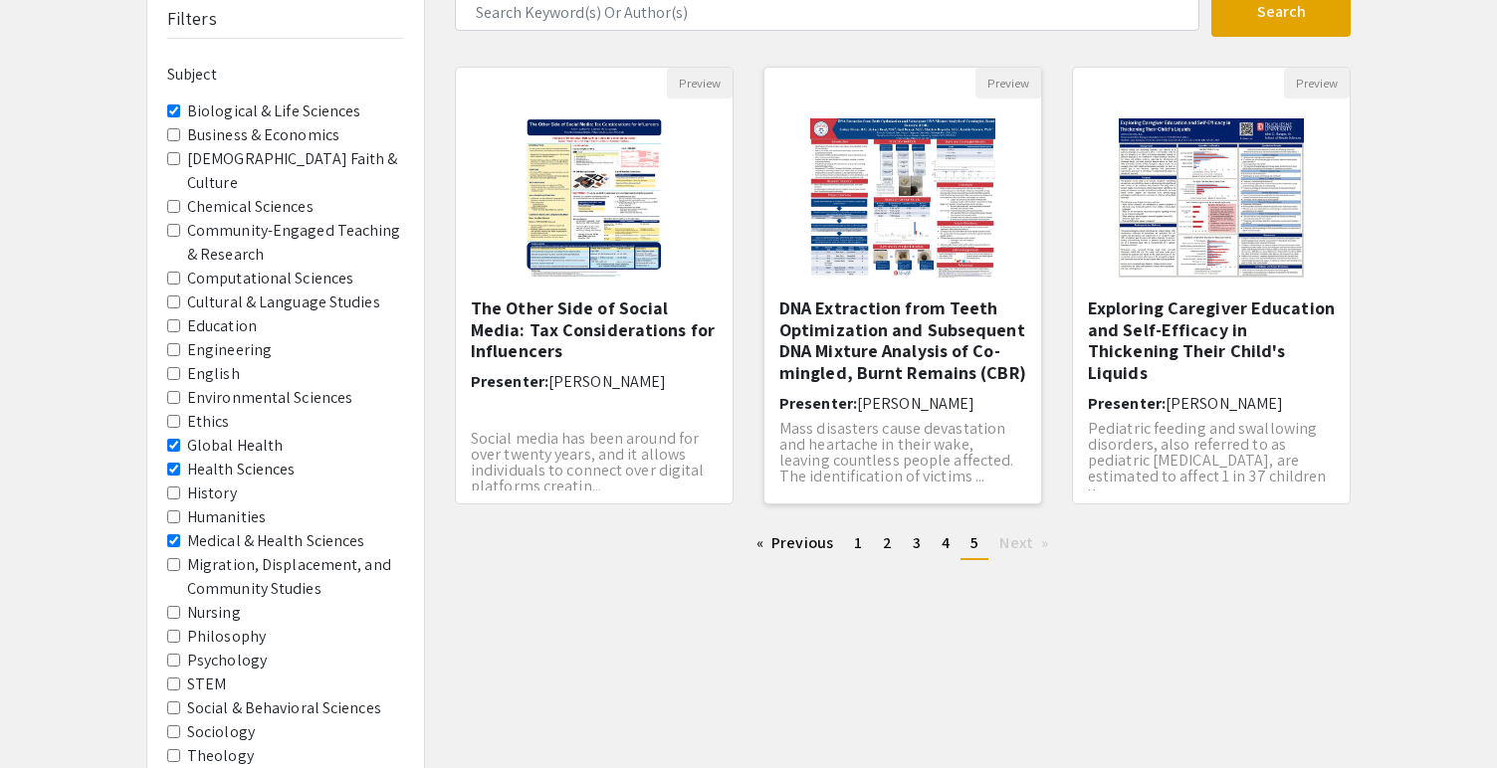
scroll to position [152, 0]
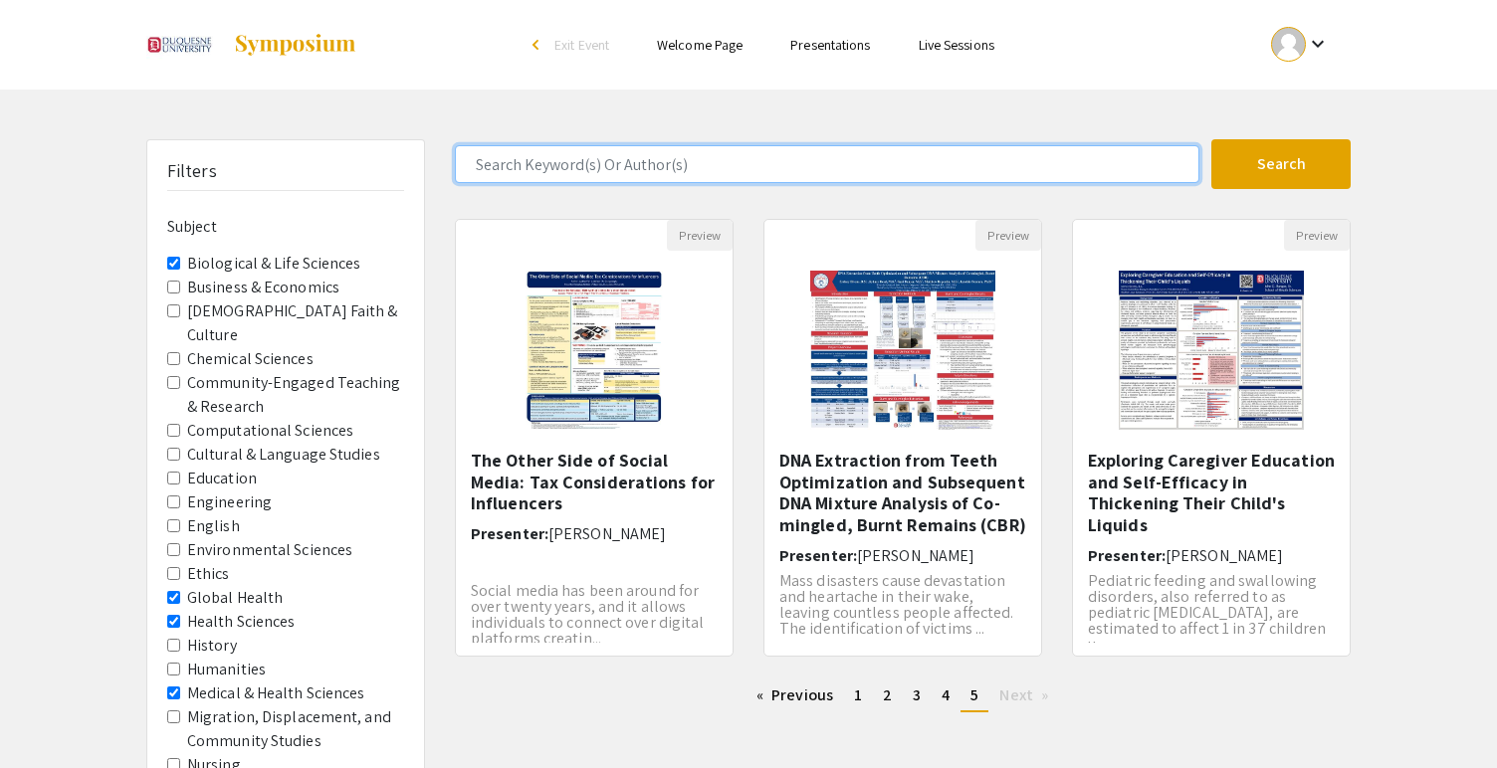
click at [717, 175] on input "Search Keyword(s) Or Author(s)" at bounding box center [827, 164] width 745 height 38
type input "[PERSON_NAME]"
click at [1281, 164] on button "Search" at bounding box center [1280, 164] width 139 height 50
